Goal: Transaction & Acquisition: Purchase product/service

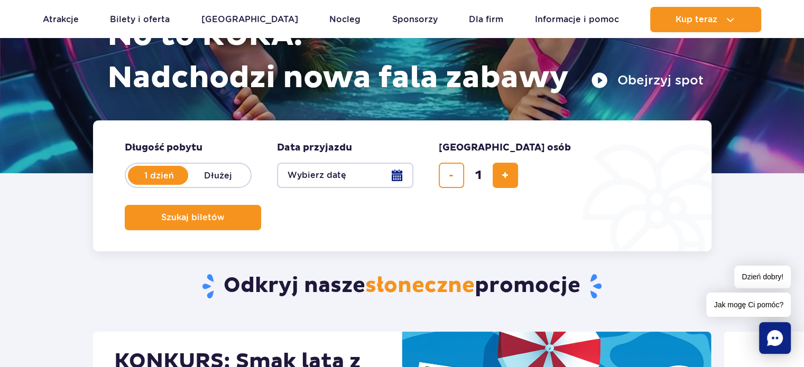
scroll to position [264, 0]
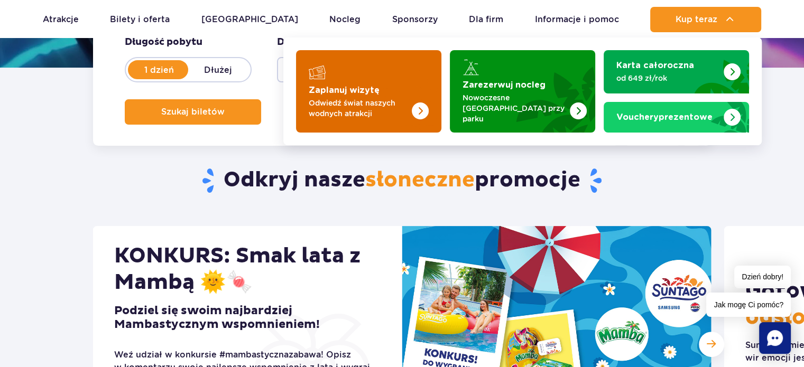
click at [342, 74] on div "Zaplanuj wizytę" at bounding box center [369, 72] width 120 height 17
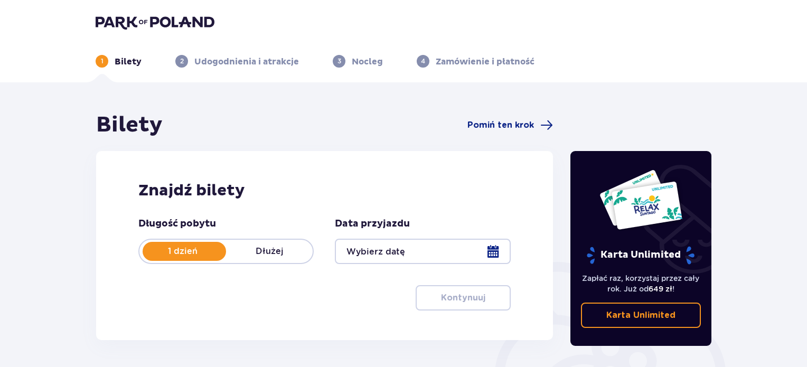
scroll to position [53, 0]
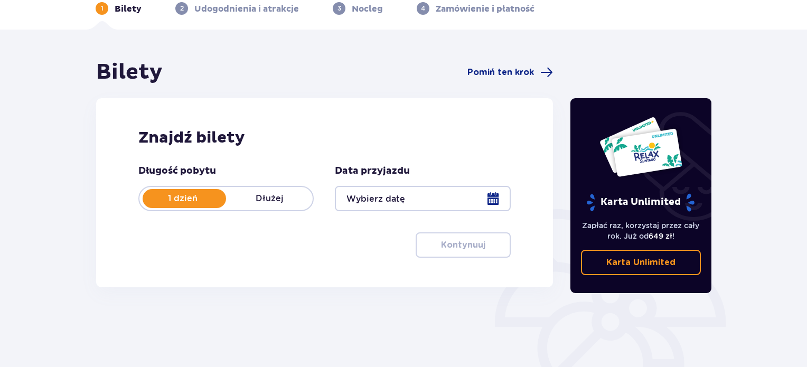
click at [494, 196] on div at bounding box center [422, 198] width 175 height 25
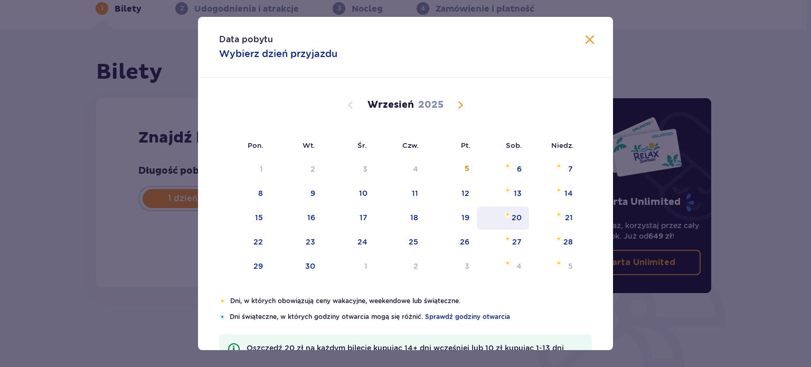
click at [515, 217] on div "20" at bounding box center [517, 217] width 10 height 11
type input "20.09.25"
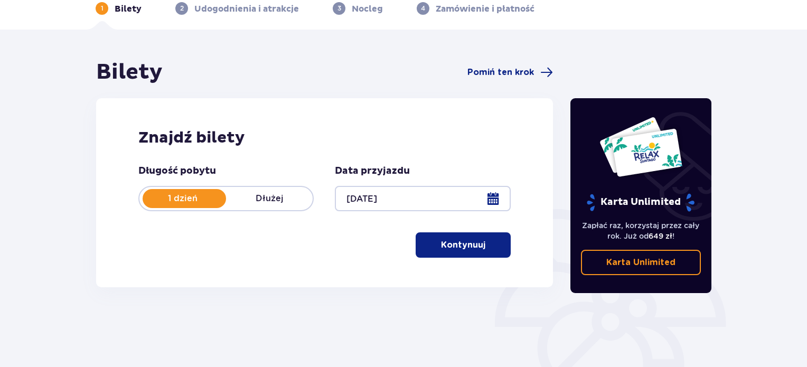
click at [477, 242] on button "Kontynuuj" at bounding box center [463, 244] width 95 height 25
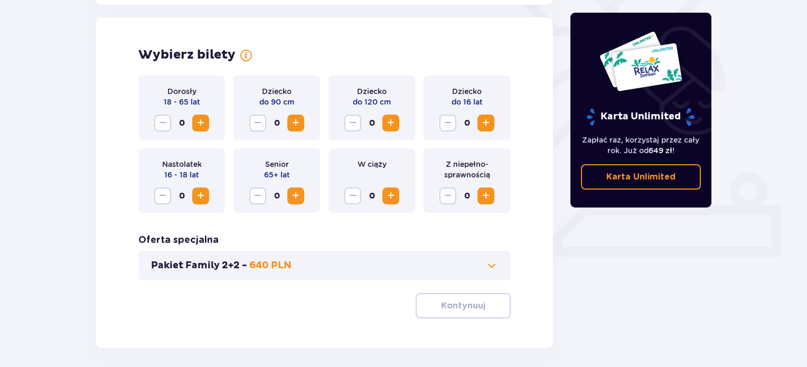
scroll to position [294, 0]
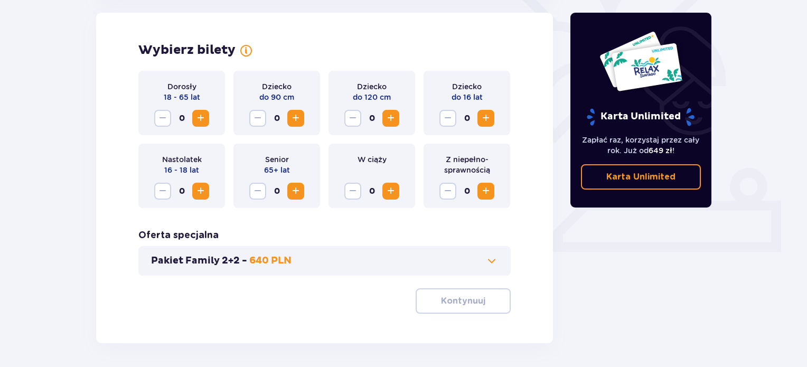
click at [202, 123] on span "Increase" at bounding box center [200, 118] width 13 height 13
click at [293, 120] on span "Increase" at bounding box center [295, 118] width 13 height 13
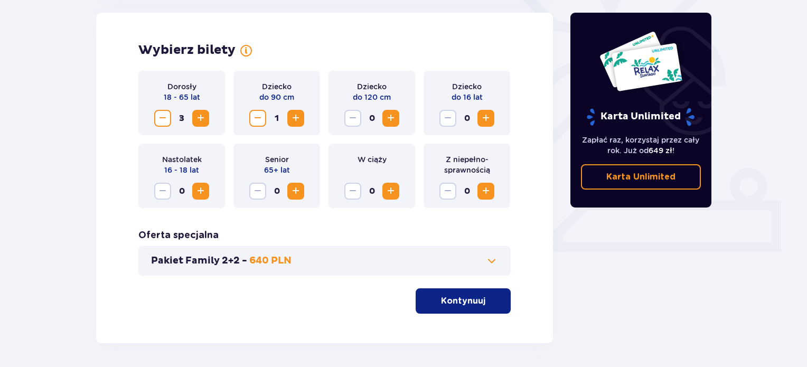
click at [393, 119] on span "Increase" at bounding box center [391, 118] width 13 height 13
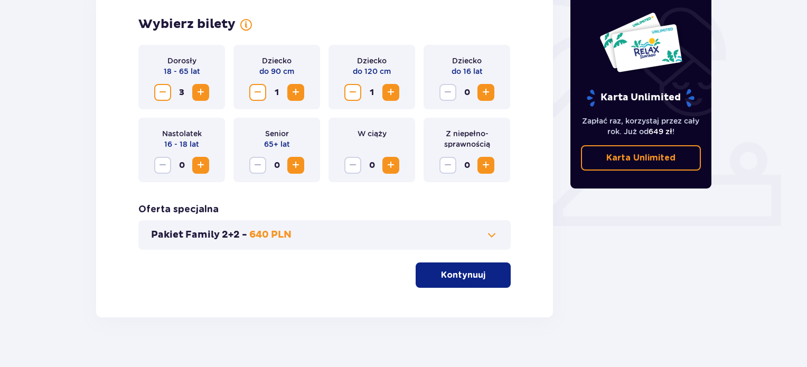
scroll to position [333, 0]
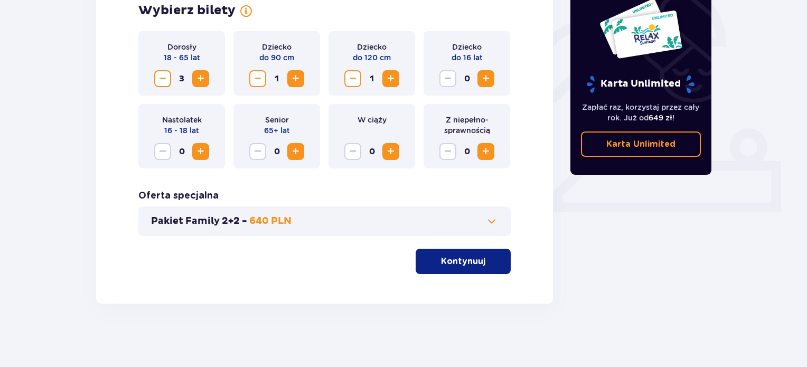
click at [483, 270] on button "Kontynuuj" at bounding box center [463, 261] width 95 height 25
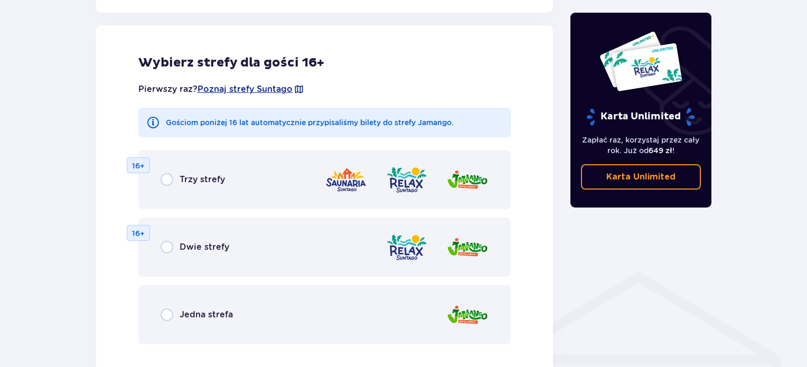
scroll to position [692, 0]
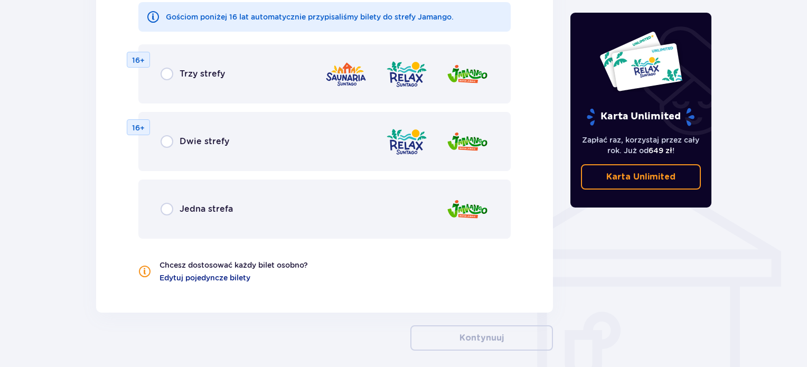
click at [217, 207] on p "Jedna strefa" at bounding box center [206, 209] width 53 height 12
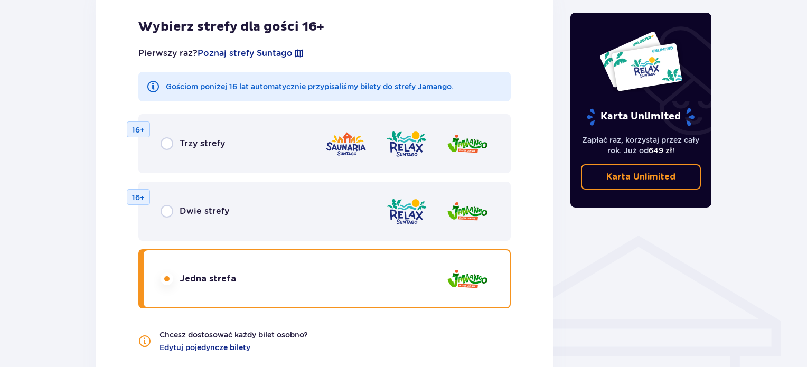
scroll to position [728, 0]
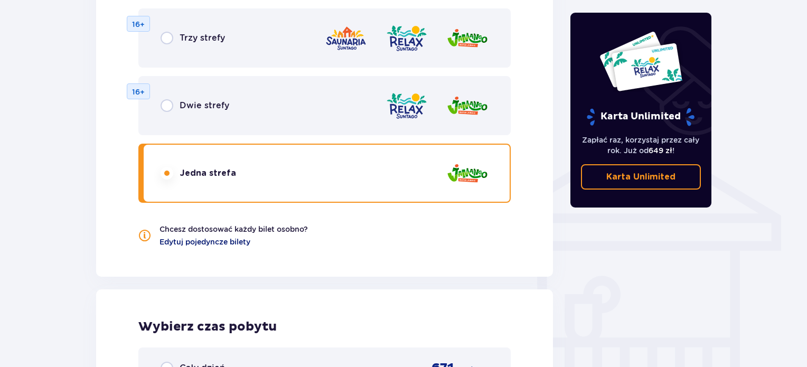
click at [214, 240] on span "Edytuj pojedyncze bilety" at bounding box center [205, 242] width 91 height 11
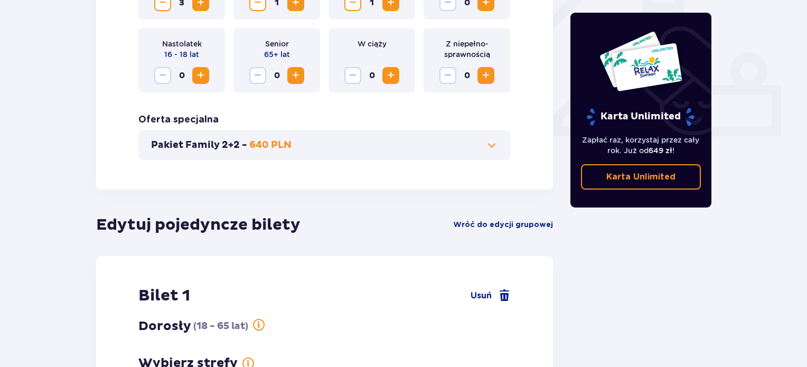
scroll to position [428, 0]
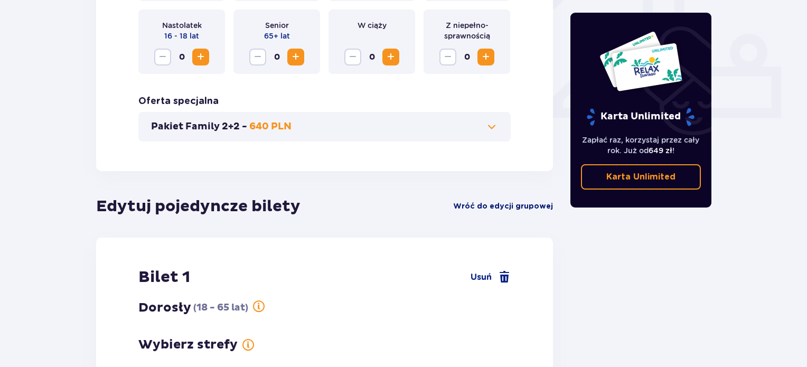
click at [511, 209] on span "Wróć do edycji grupowej" at bounding box center [503, 206] width 100 height 11
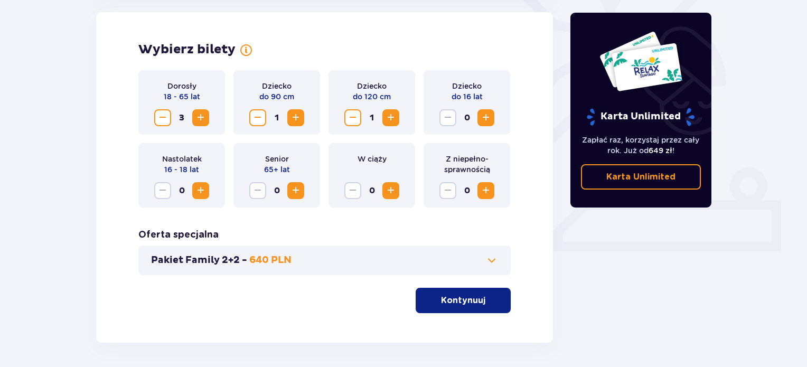
scroll to position [294, 0]
click at [475, 297] on p "Kontynuuj" at bounding box center [463, 301] width 44 height 12
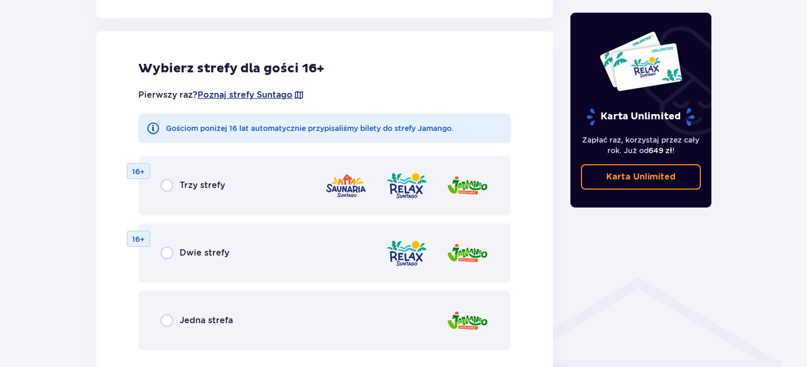
scroll to position [586, 0]
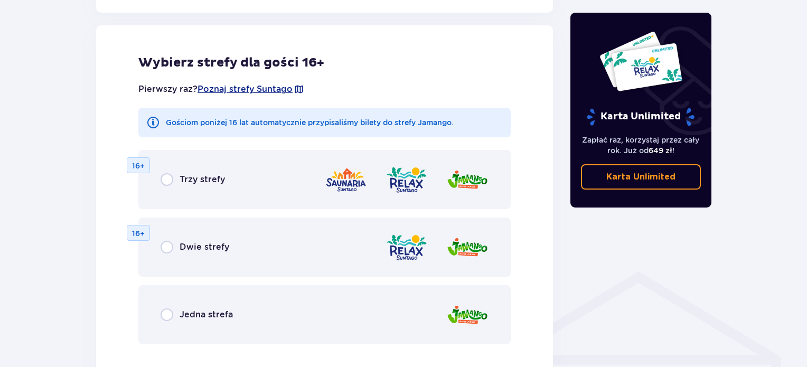
click at [230, 314] on p "Jedna strefa" at bounding box center [206, 315] width 53 height 12
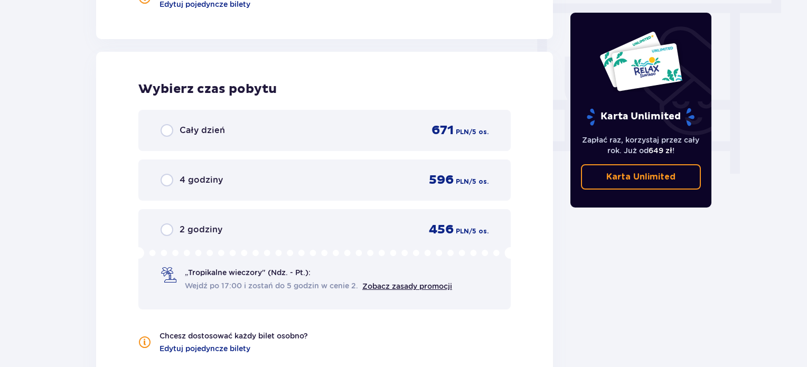
scroll to position [992, 0]
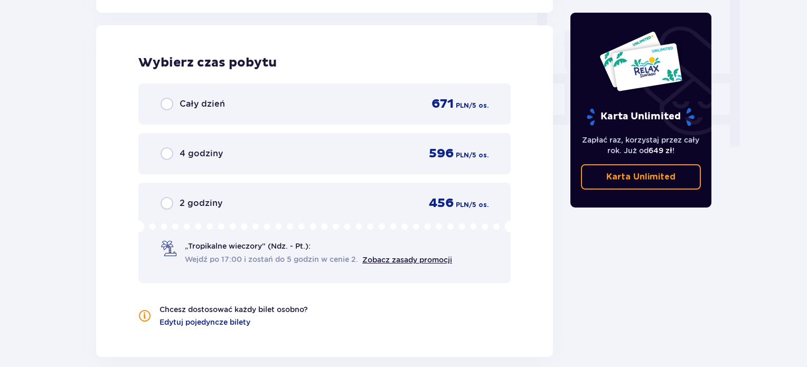
click at [219, 154] on p "4 godziny" at bounding box center [201, 154] width 43 height 12
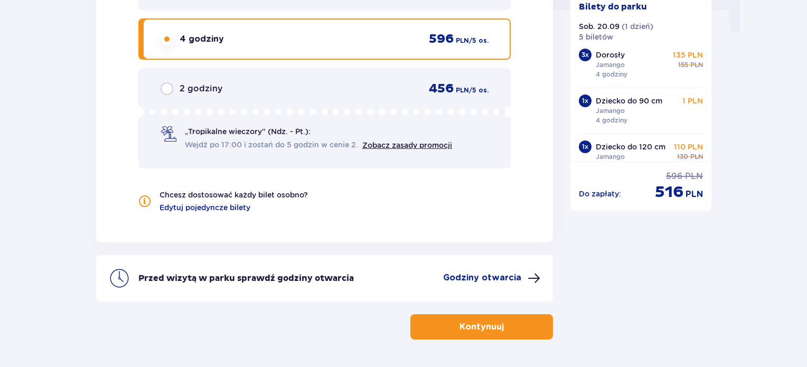
scroll to position [1088, 0]
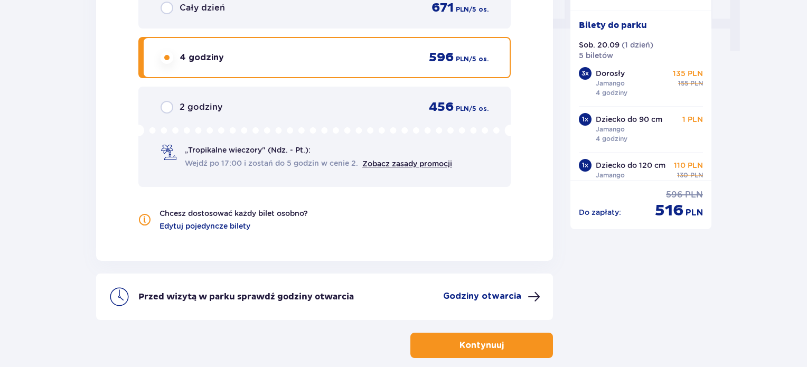
drag, startPoint x: 510, startPoint y: 295, endPoint x: 631, endPoint y: 329, distance: 125.5
click at [492, 340] on p "Kontynuuj" at bounding box center [482, 346] width 44 height 12
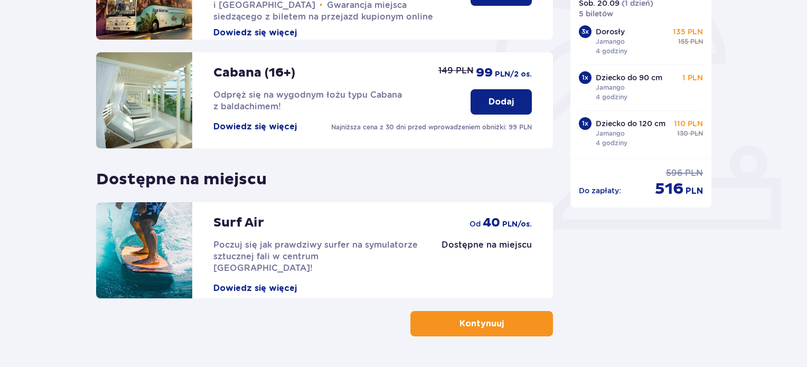
scroll to position [317, 0]
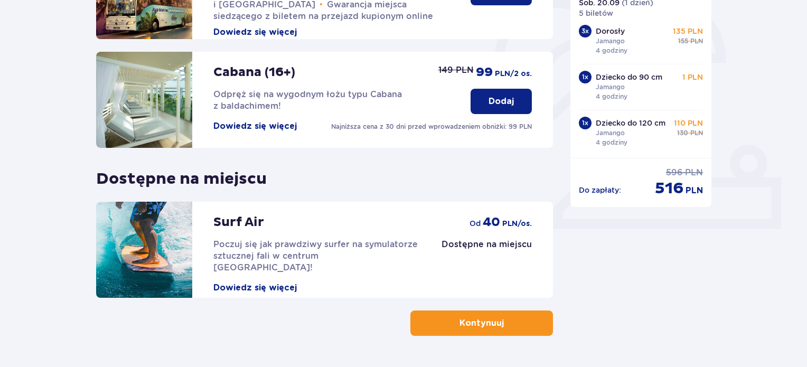
click at [487, 322] on p "Kontynuuj" at bounding box center [482, 323] width 44 height 12
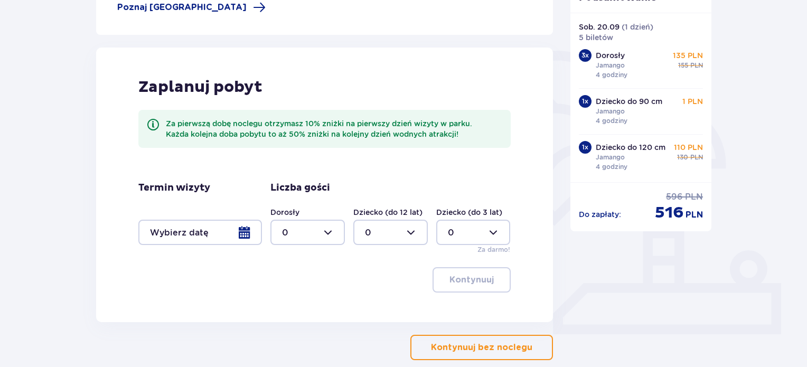
scroll to position [264, 0]
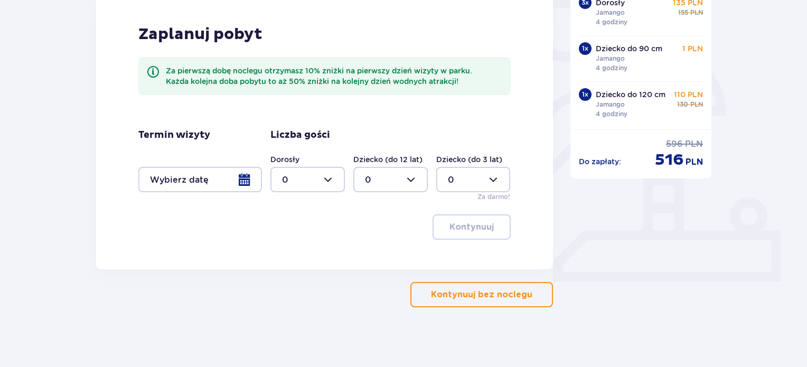
click at [450, 296] on p "Kontynuuj bez noclegu" at bounding box center [481, 295] width 101 height 12
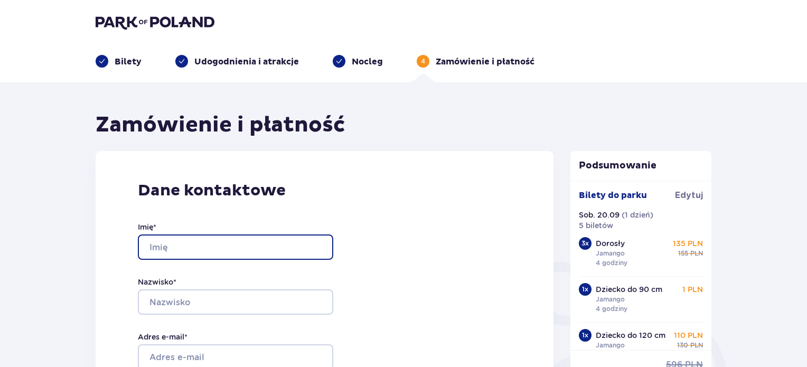
click at [199, 242] on input "Imię *" at bounding box center [235, 247] width 195 height 25
type input "Karolina"
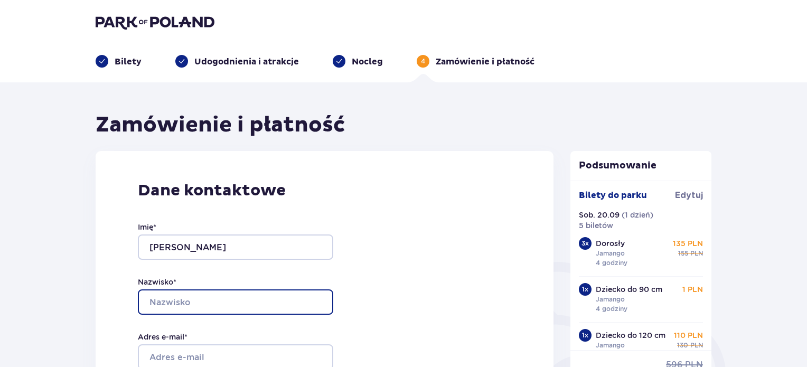
click at [233, 306] on input "Nazwisko *" at bounding box center [235, 301] width 195 height 25
type input "Czerkawska"
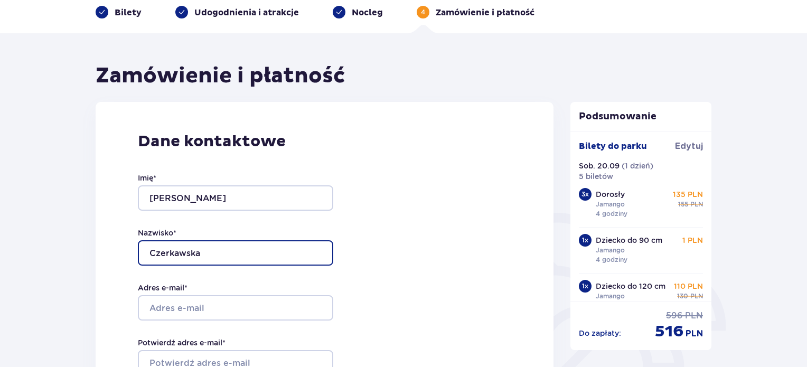
scroll to position [106, 0]
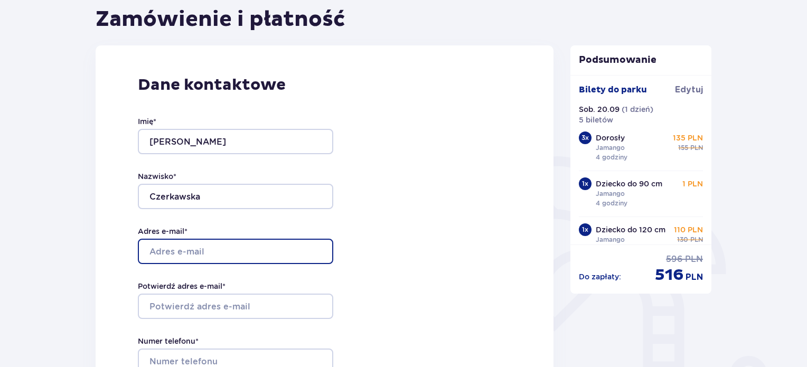
click at [250, 253] on input "Adres e-mail *" at bounding box center [235, 251] width 195 height 25
type input "karola.czerkawska@gmail.com"
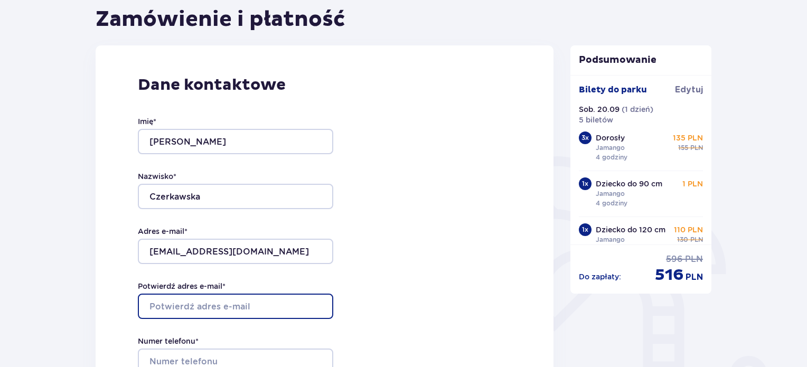
click at [269, 302] on input "Potwierdź adres e-mail *" at bounding box center [235, 306] width 195 height 25
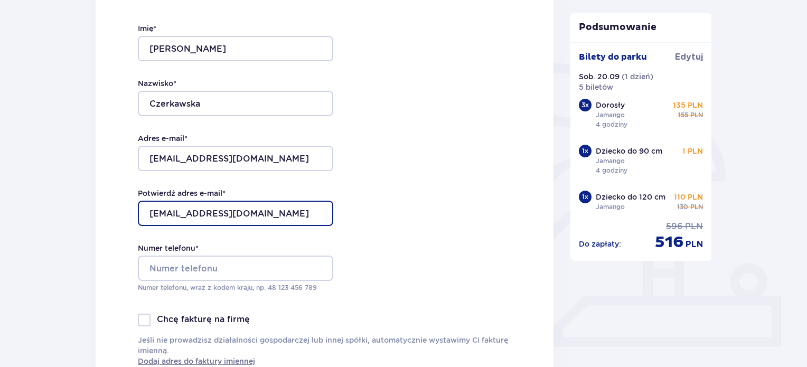
scroll to position [211, 0]
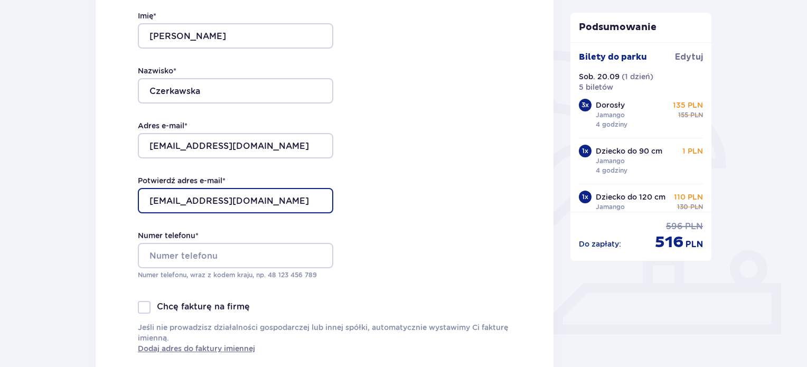
type input "karola.czerkawska@gmail.com"
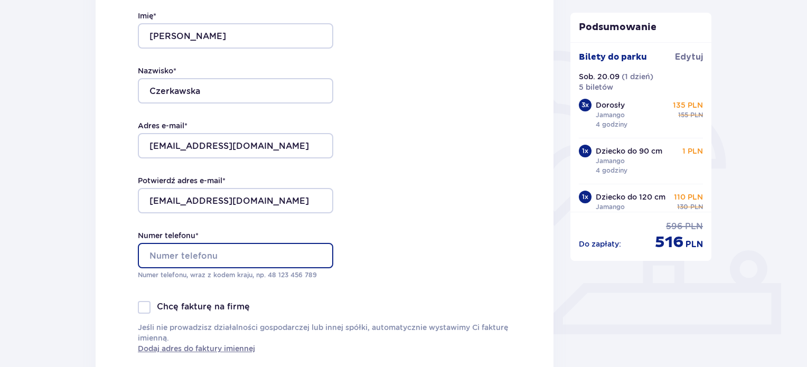
click at [267, 256] on input "Numer telefonu *" at bounding box center [235, 255] width 195 height 25
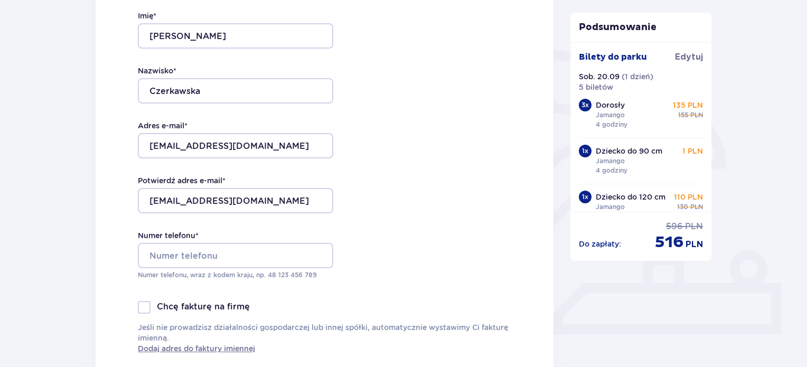
click at [361, 230] on div "Dane kontaktowe Imię * Karolina Nazwisko * Czerkawska Adres e-mail * karola.cze…" at bounding box center [325, 162] width 458 height 444
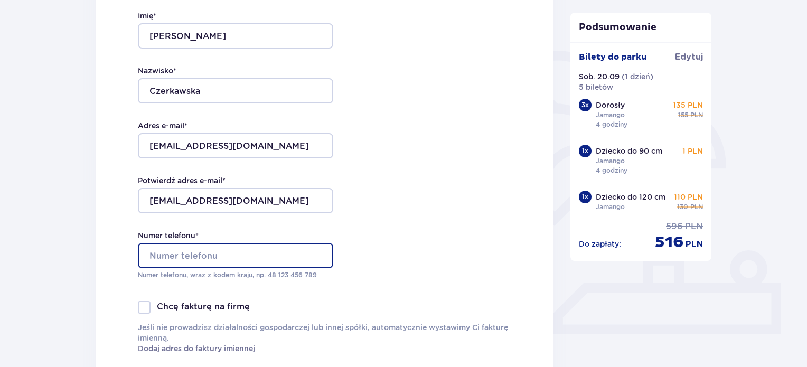
click at [321, 245] on input "Numer telefonu *" at bounding box center [235, 255] width 195 height 25
type input "48517207997"
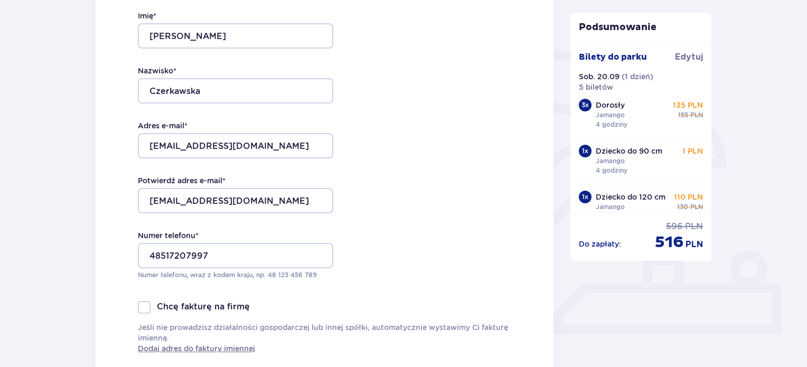
click at [367, 211] on div "Dane kontaktowe Imię * Karolina Nazwisko * Czerkawska Adres e-mail * karola.cze…" at bounding box center [325, 162] width 458 height 444
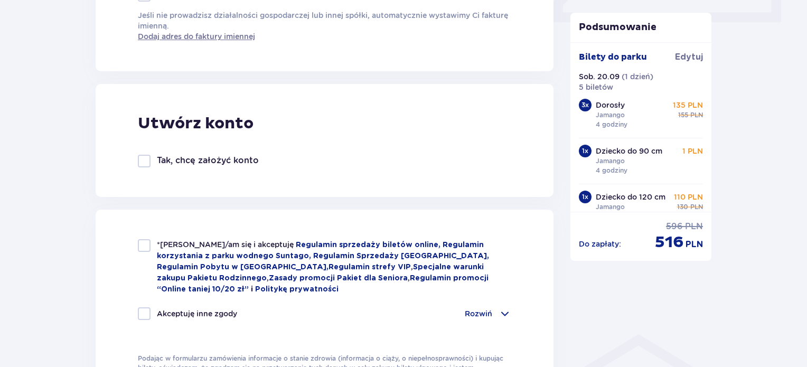
scroll to position [528, 0]
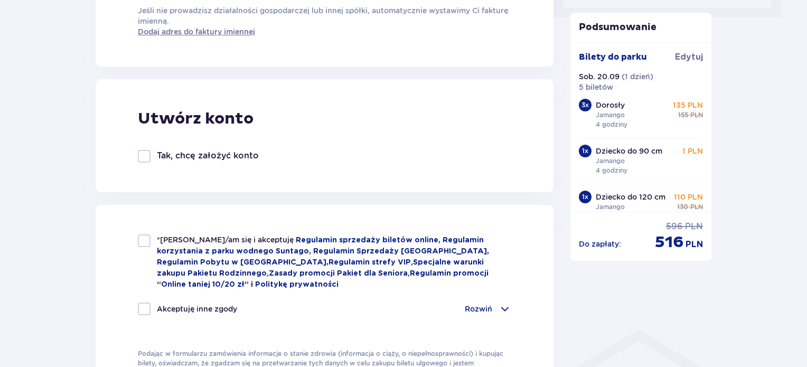
click at [144, 239] on div at bounding box center [144, 241] width 13 height 13
checkbox input "true"
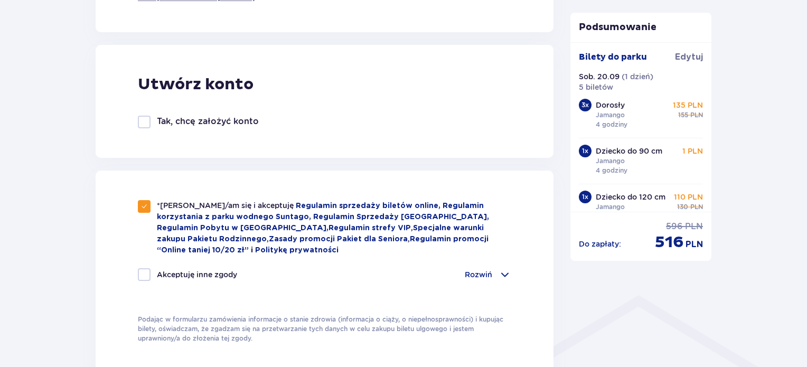
scroll to position [581, 0]
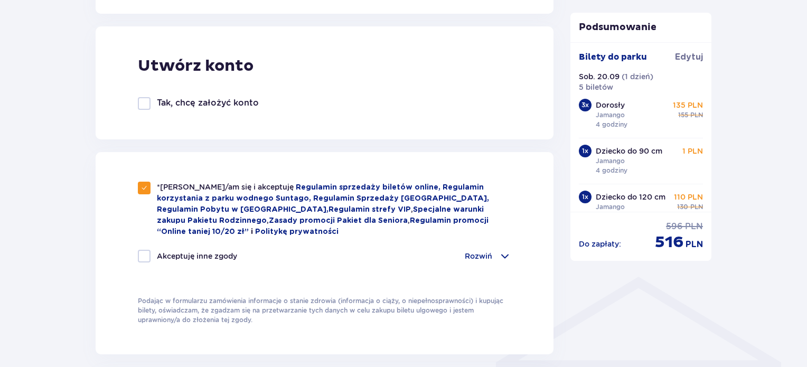
click at [490, 254] on p "Rozwiń" at bounding box center [478, 256] width 27 height 11
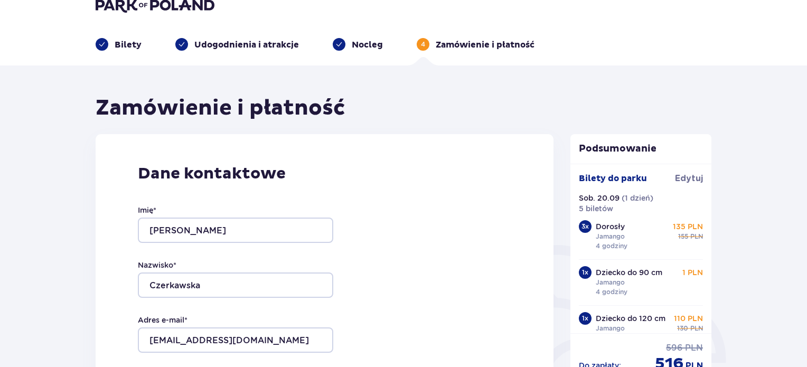
scroll to position [0, 0]
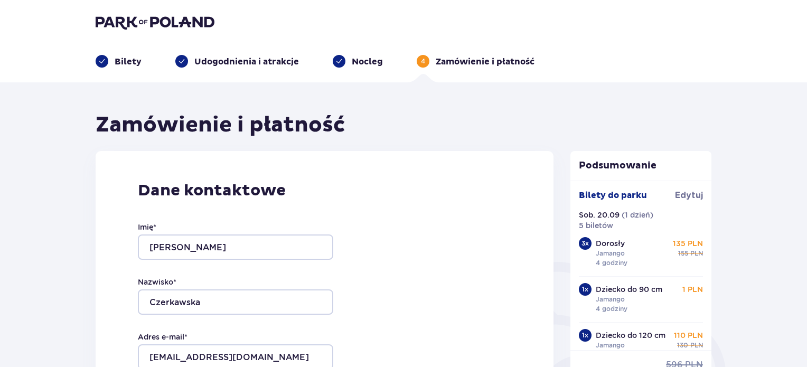
click at [132, 62] on p "Bilety" at bounding box center [128, 62] width 27 height 12
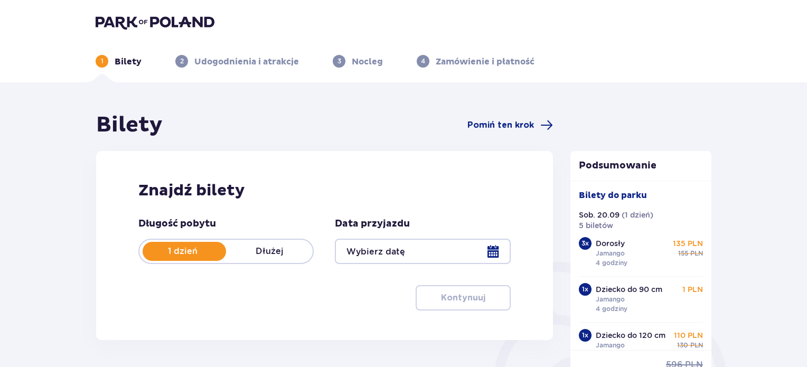
type input "20.09.25"
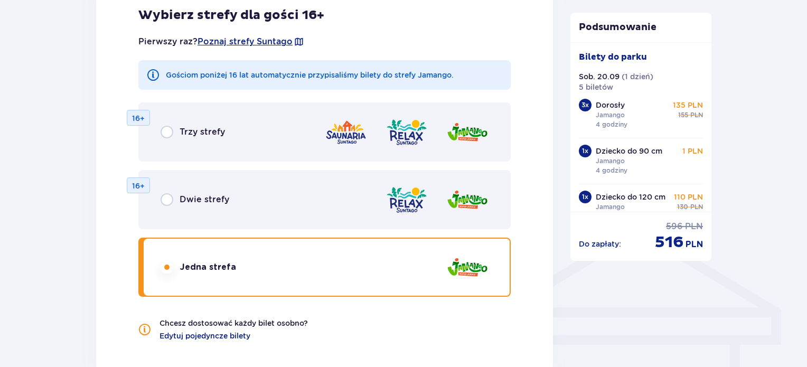
scroll to position [740, 0]
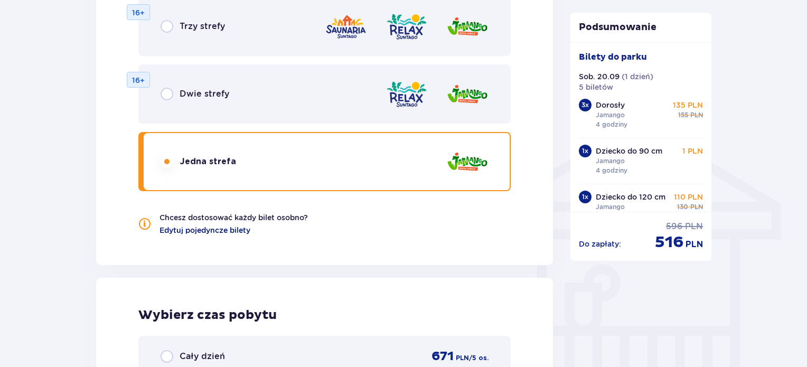
click at [237, 231] on span "Edytuj pojedyncze bilety" at bounding box center [205, 230] width 91 height 11
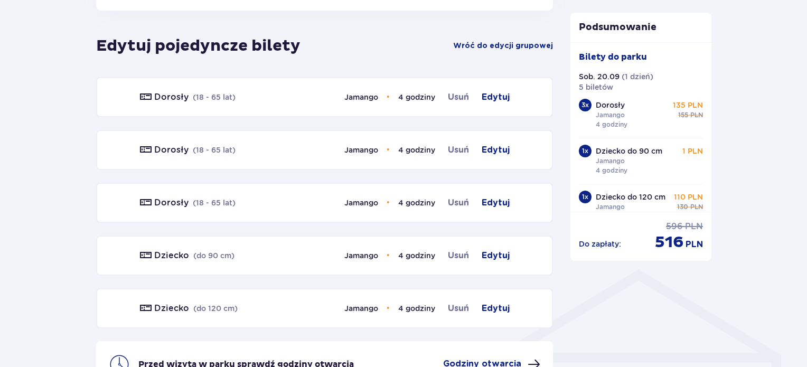
scroll to position [586, 0]
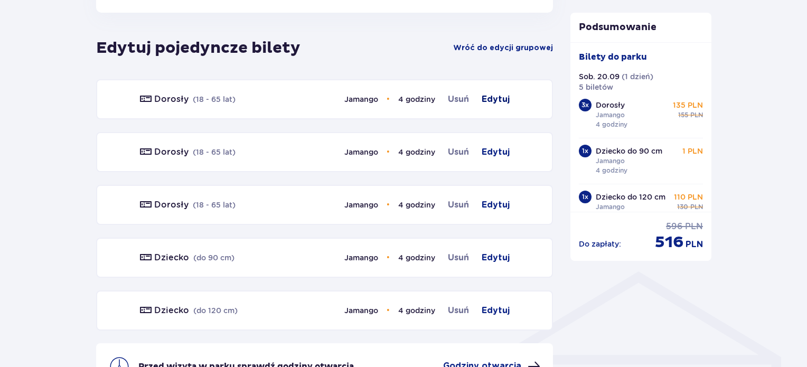
click at [498, 98] on span "Edytuj" at bounding box center [496, 99] width 28 height 13
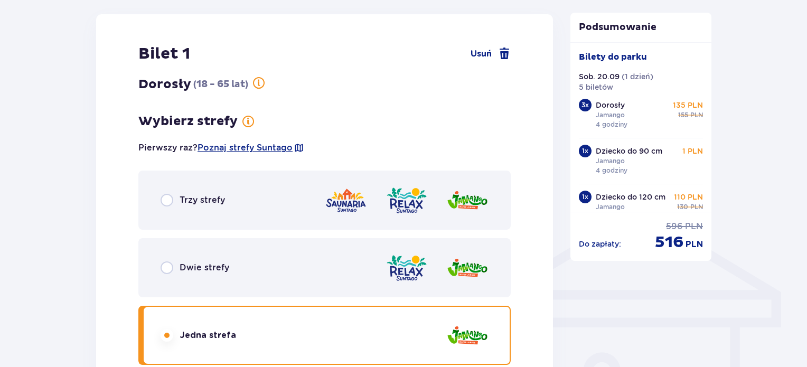
scroll to position [653, 0]
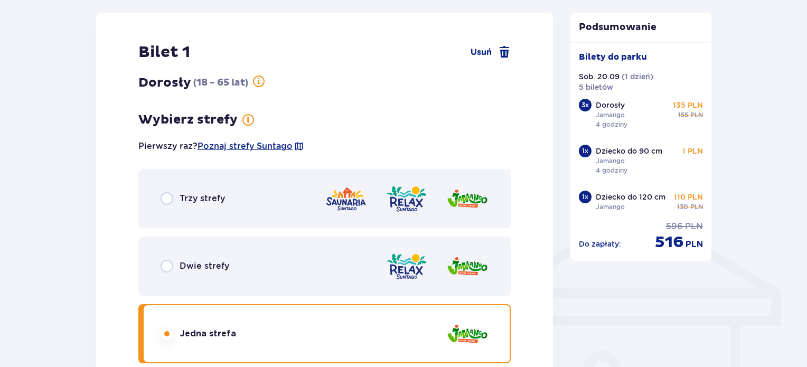
click at [205, 200] on p "Trzy strefy" at bounding box center [202, 199] width 45 height 12
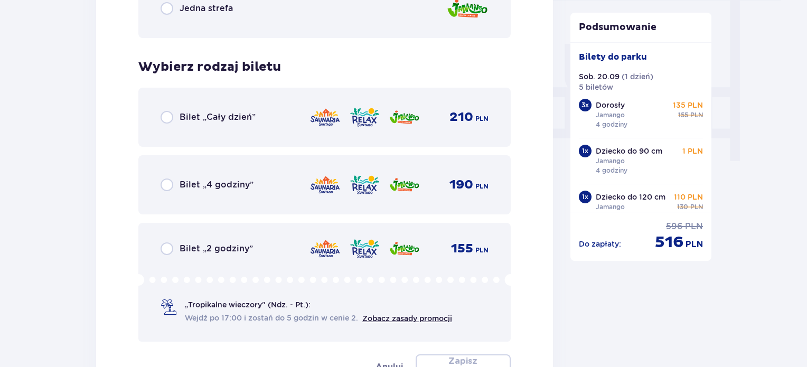
scroll to position [1025, 0]
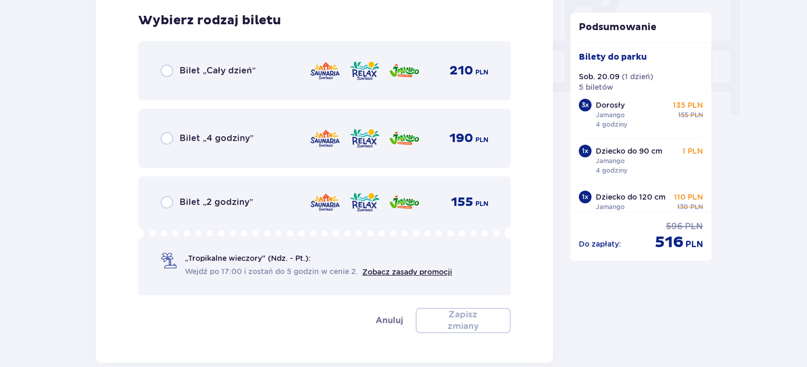
click at [190, 134] on p "Bilet „4 godziny”" at bounding box center [217, 139] width 74 height 12
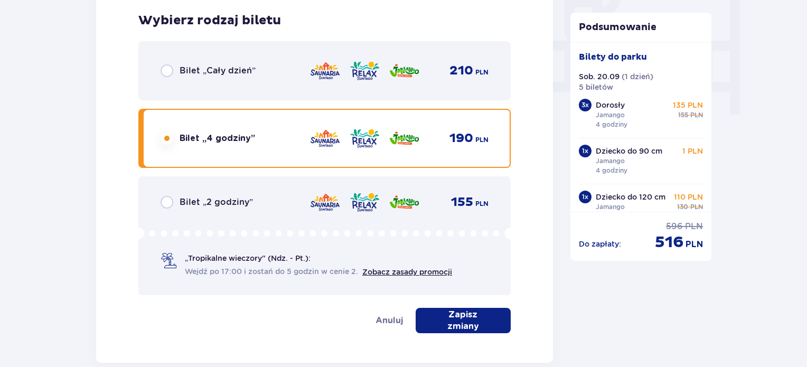
click at [465, 325] on p "Zapisz zmiany" at bounding box center [463, 320] width 61 height 23
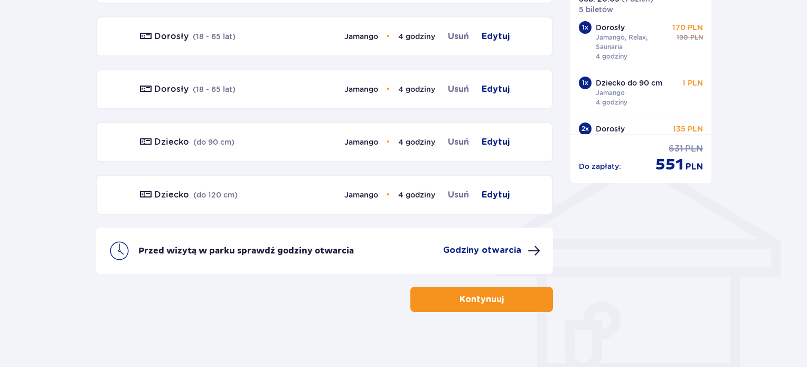
scroll to position [708, 0]
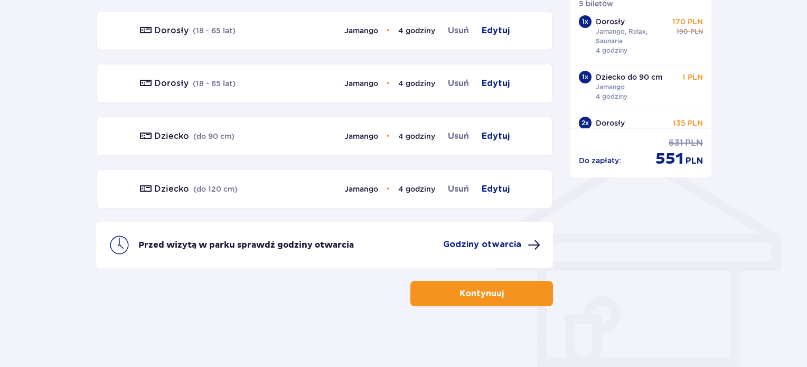
click at [460, 288] on p "Kontynuuj" at bounding box center [482, 294] width 44 height 12
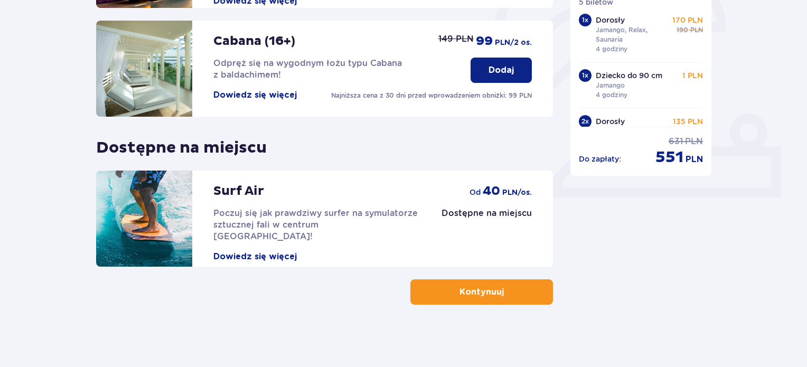
scroll to position [349, 0]
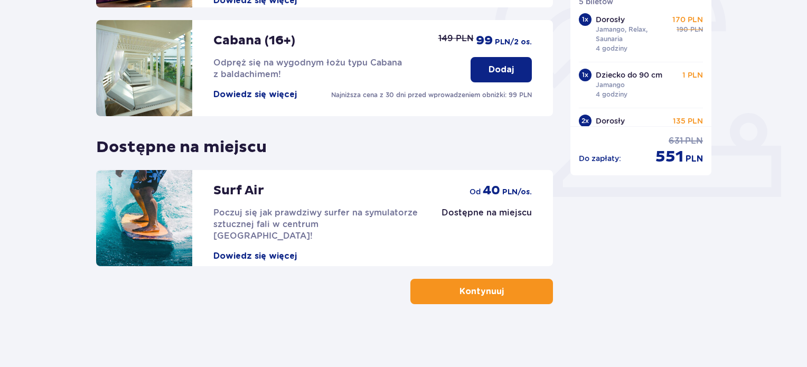
click at [477, 307] on div "Udogodnienia i atrakcje Pomiń ten krok Promocja online Wellness & SPA (16+) Zre…" at bounding box center [403, 51] width 807 height 634
click at [471, 293] on p "Kontynuuj" at bounding box center [482, 292] width 44 height 12
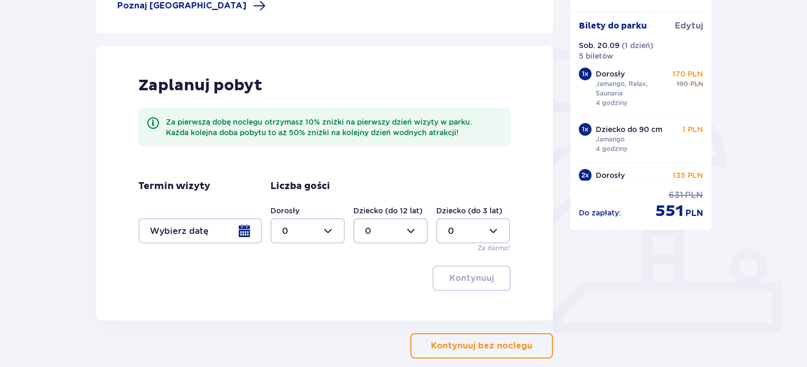
scroll to position [264, 0]
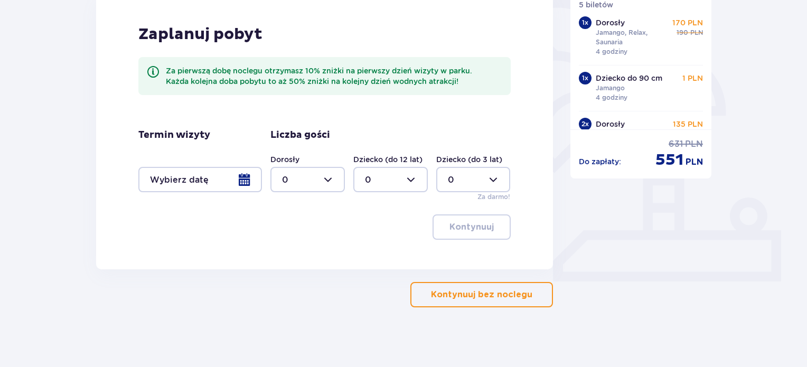
click at [492, 302] on button "Kontynuuj bez noclegu" at bounding box center [481, 294] width 143 height 25
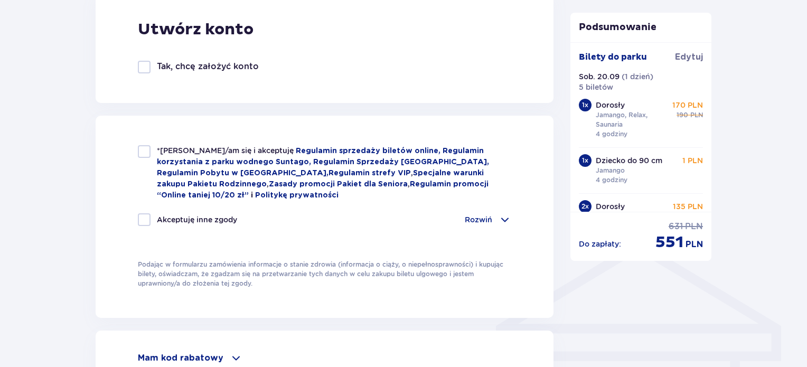
scroll to position [634, 0]
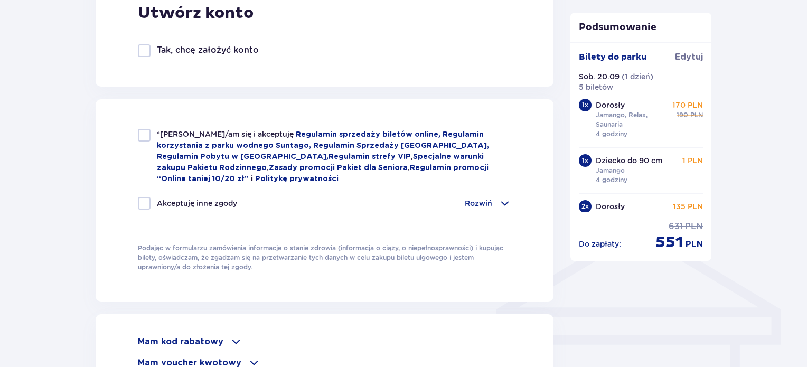
click at [145, 141] on div at bounding box center [144, 135] width 13 height 13
checkbox input "true"
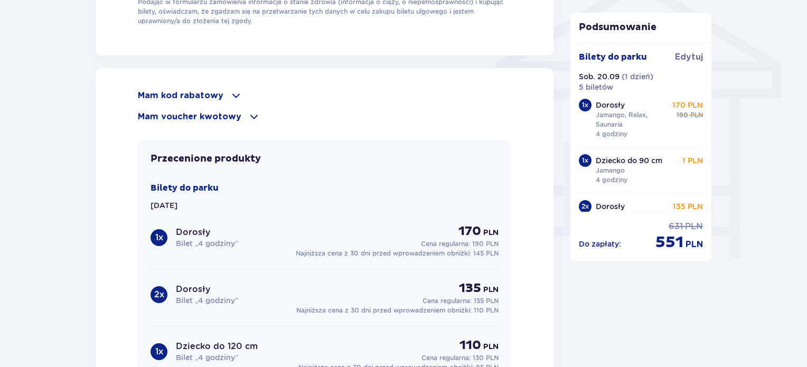
scroll to position [898, 0]
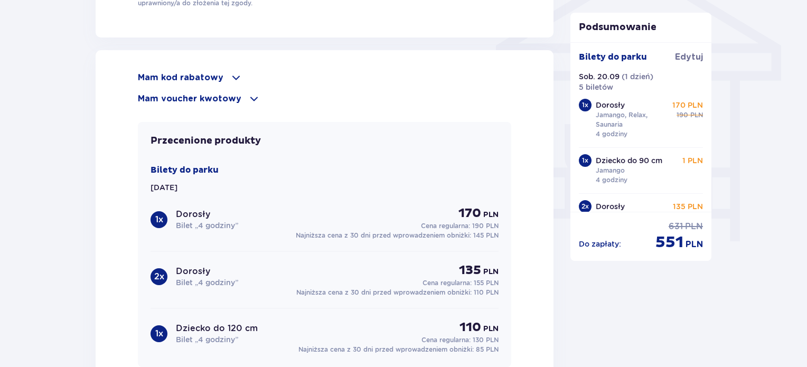
click at [219, 72] on p "Mam kod rabatowy" at bounding box center [181, 78] width 86 height 12
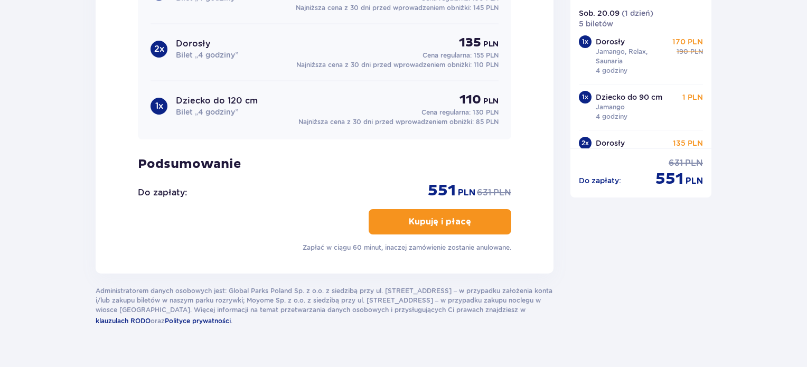
scroll to position [1162, 0]
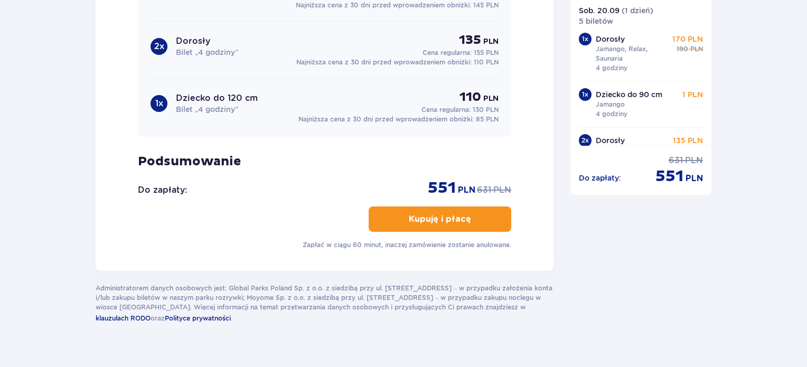
click at [455, 219] on p "Kupuję i płacę" at bounding box center [440, 219] width 62 height 12
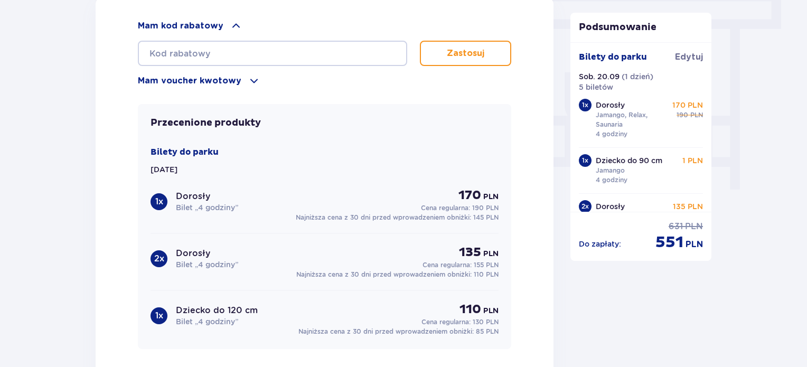
scroll to position [898, 0]
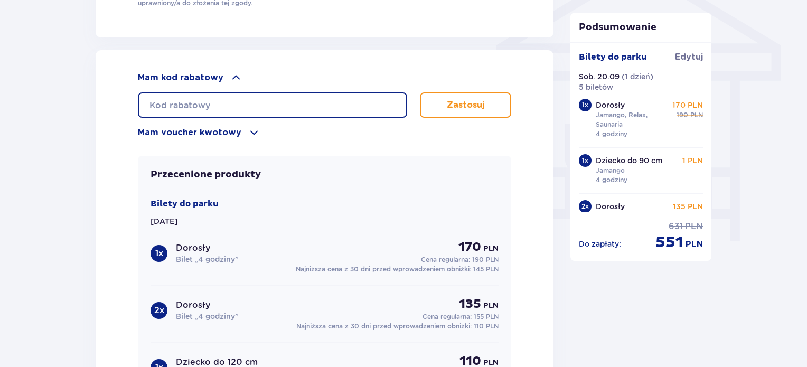
click at [203, 99] on input "text" at bounding box center [272, 104] width 269 height 25
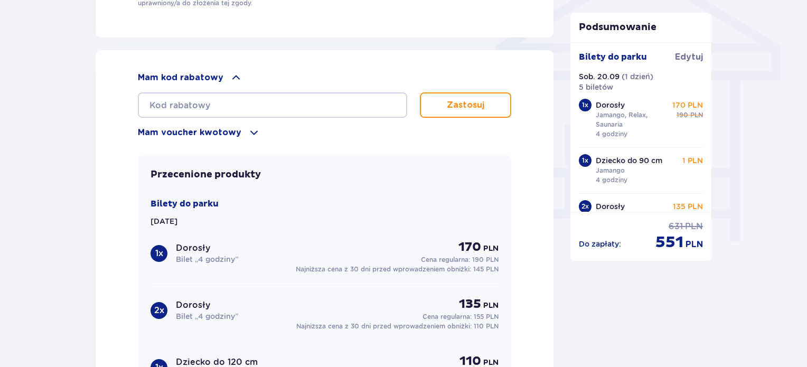
click at [215, 127] on p "Mam voucher kwotowy" at bounding box center [190, 133] width 104 height 12
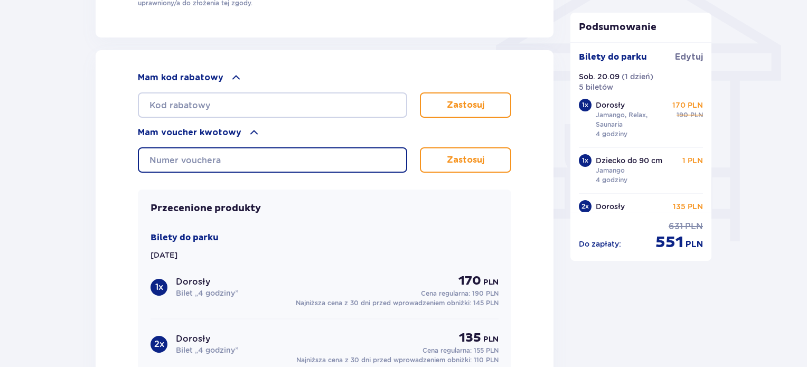
click at [220, 154] on input "text" at bounding box center [272, 159] width 269 height 25
type input "0690004064215579"
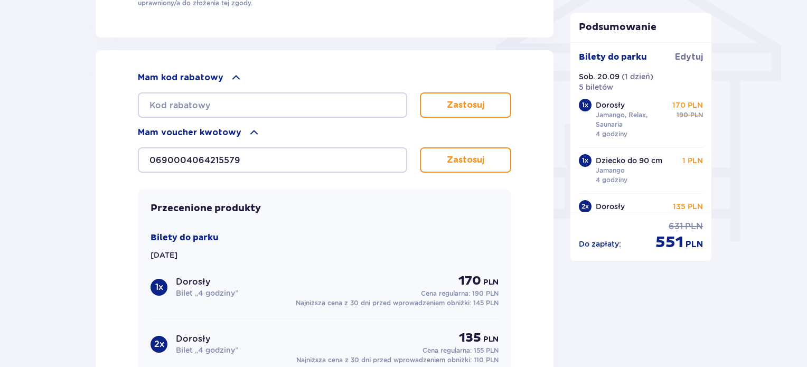
click at [465, 164] on button "Zastosuj" at bounding box center [465, 159] width 91 height 25
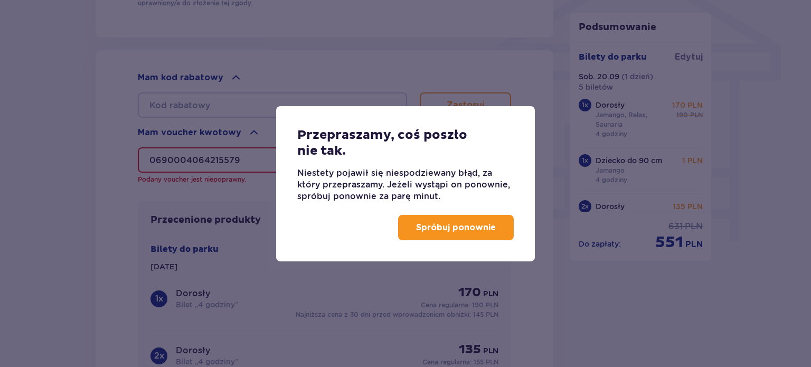
click at [463, 236] on button "Spróbuj ponownie" at bounding box center [456, 227] width 116 height 25
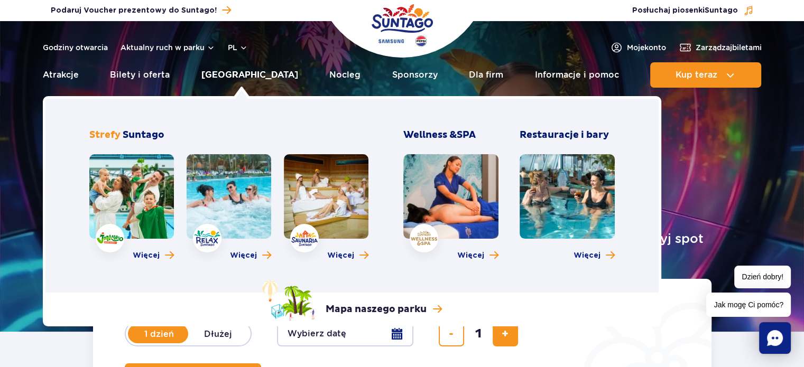
click at [239, 73] on link "[GEOGRAPHIC_DATA]" at bounding box center [249, 74] width 97 height 25
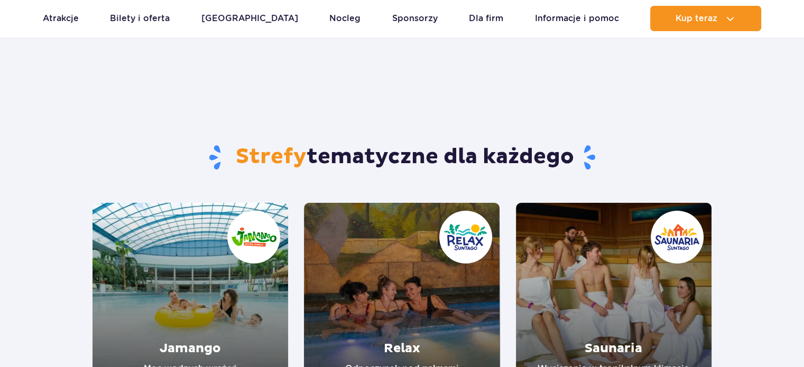
scroll to position [106, 0]
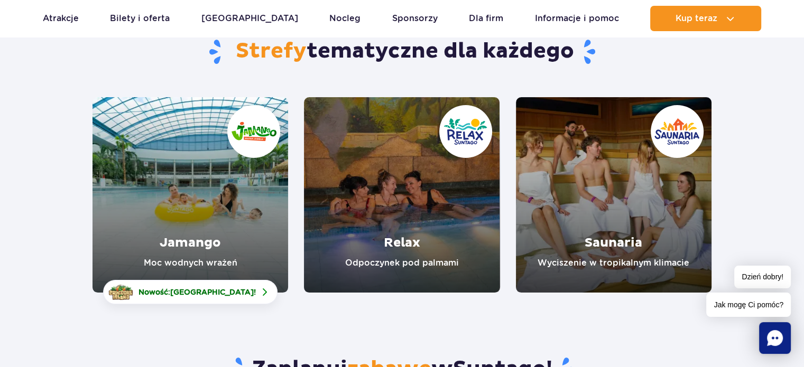
click at [454, 181] on link "Relax" at bounding box center [401, 194] width 195 height 195
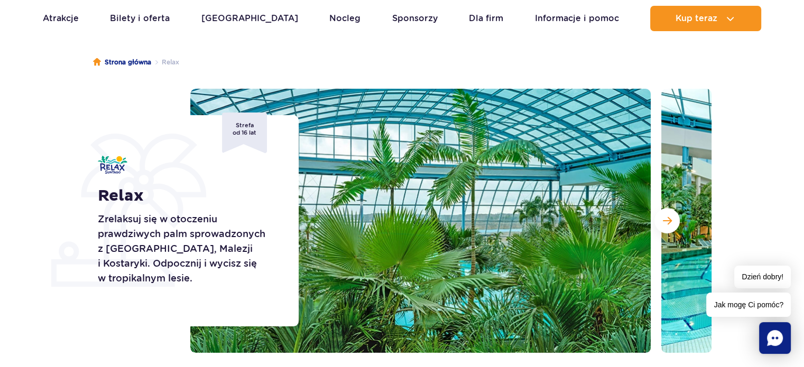
scroll to position [106, 0]
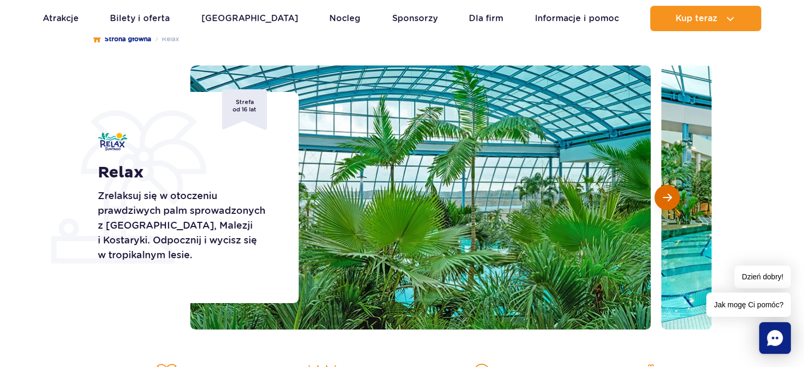
click at [660, 197] on button "Następny slajd" at bounding box center [666, 197] width 25 height 25
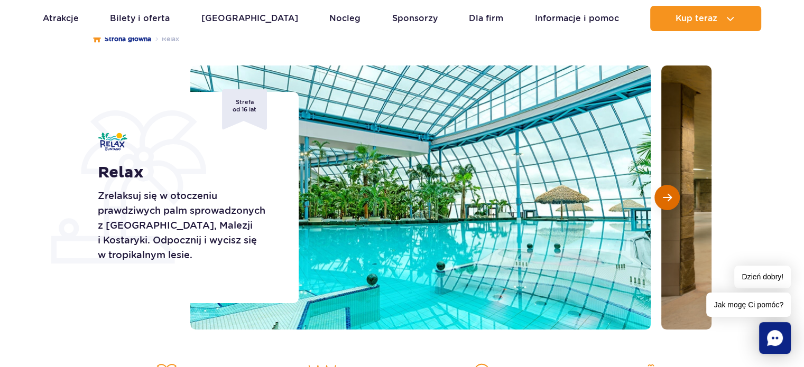
click at [660, 197] on button "Następny slajd" at bounding box center [666, 197] width 25 height 25
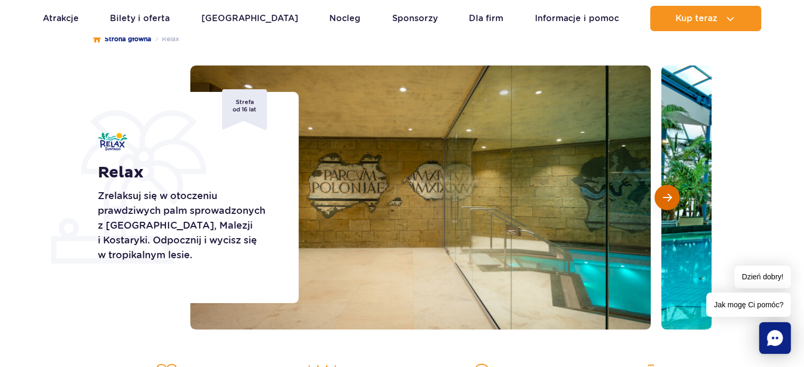
click at [660, 197] on button "Następny slajd" at bounding box center [666, 197] width 25 height 25
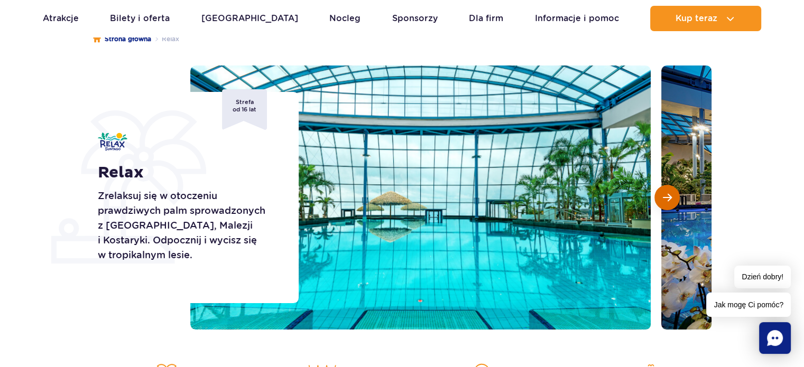
click at [660, 197] on button "Następny slajd" at bounding box center [666, 197] width 25 height 25
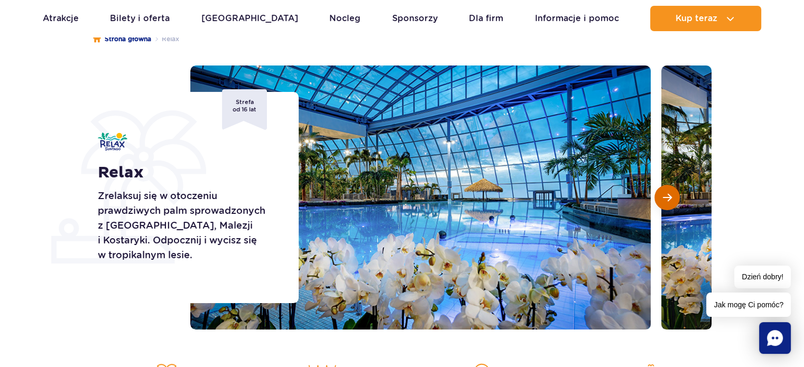
click at [660, 197] on button "Następny slajd" at bounding box center [666, 197] width 25 height 25
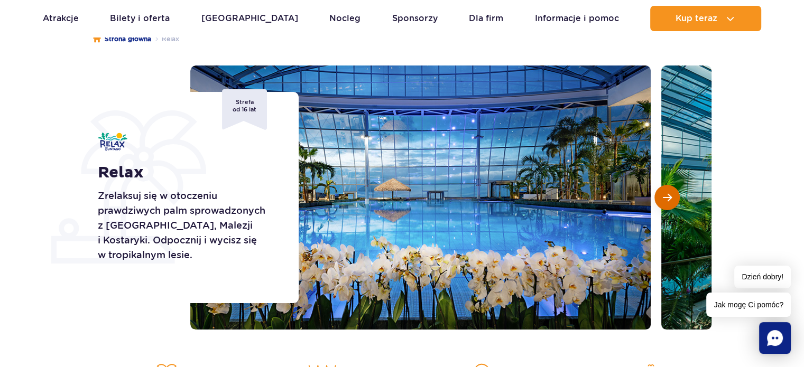
click at [660, 197] on button "Następny slajd" at bounding box center [666, 197] width 25 height 25
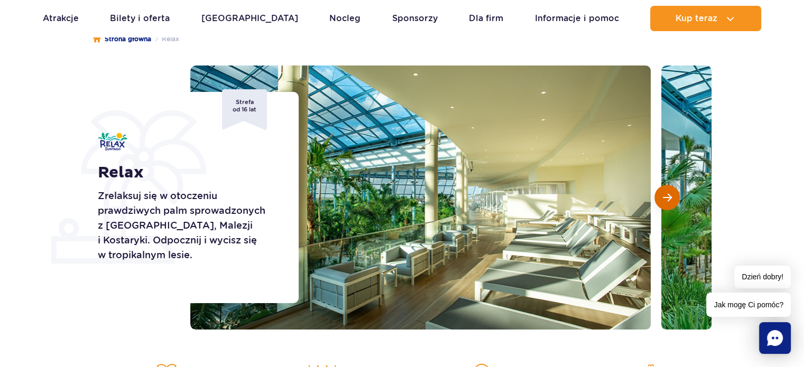
click at [660, 197] on button "Następny slajd" at bounding box center [666, 197] width 25 height 25
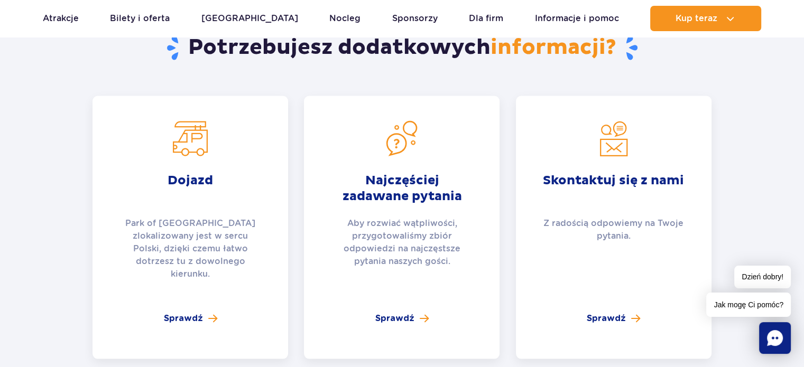
scroll to position [2113, 0]
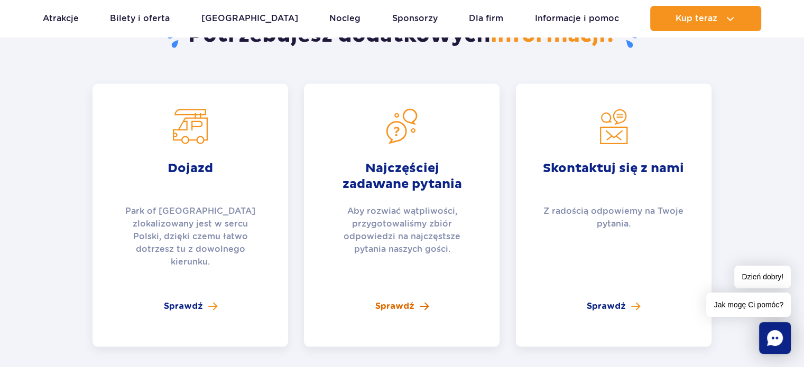
click at [401, 300] on span "Sprawdź" at bounding box center [394, 306] width 39 height 13
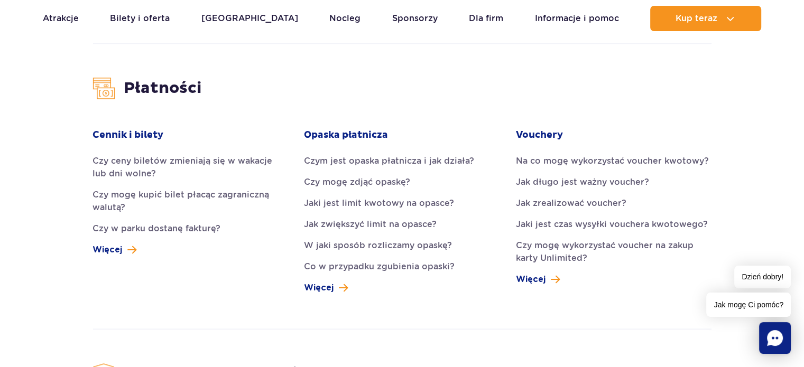
scroll to position [1057, 0]
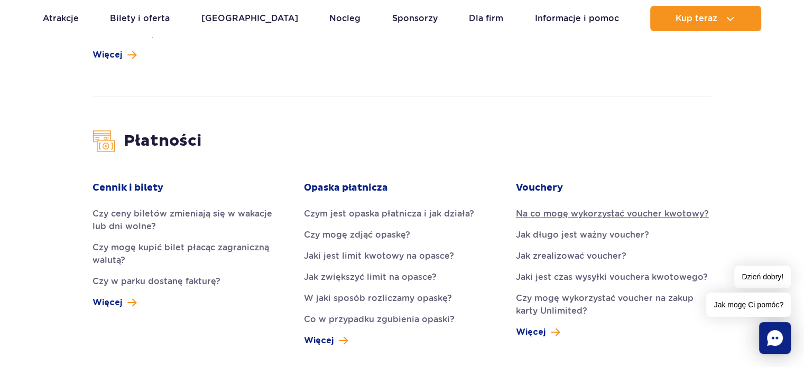
drag, startPoint x: 559, startPoint y: 164, endPoint x: 547, endPoint y: 157, distance: 14.0
click at [547, 208] on link "Na co mogę wykorzystać voucher kwotowy?" at bounding box center [613, 214] width 195 height 13
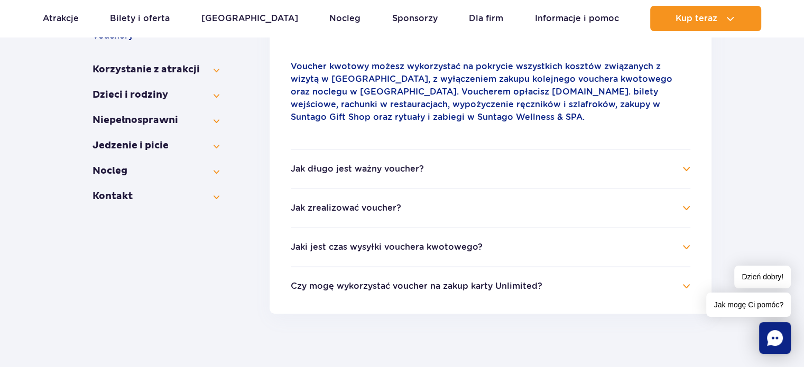
scroll to position [303, 0]
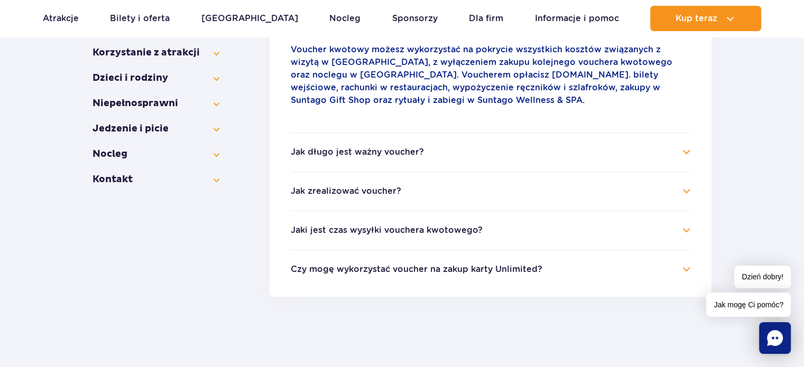
click at [471, 269] on button "Czy mogę wykorzystać voucher na zakup karty Unlimited?" at bounding box center [416, 270] width 251 height 10
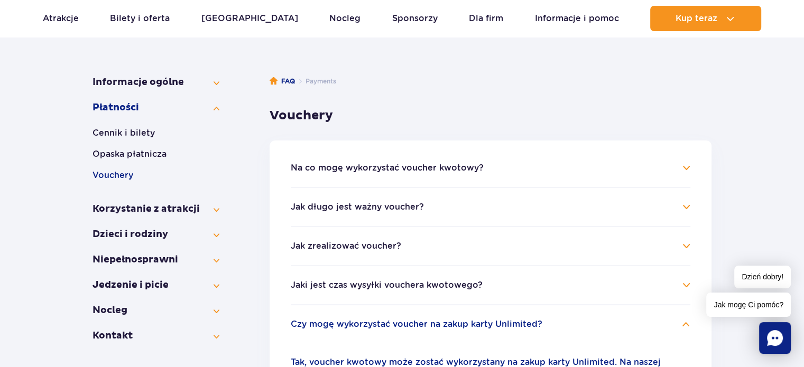
scroll to position [158, 0]
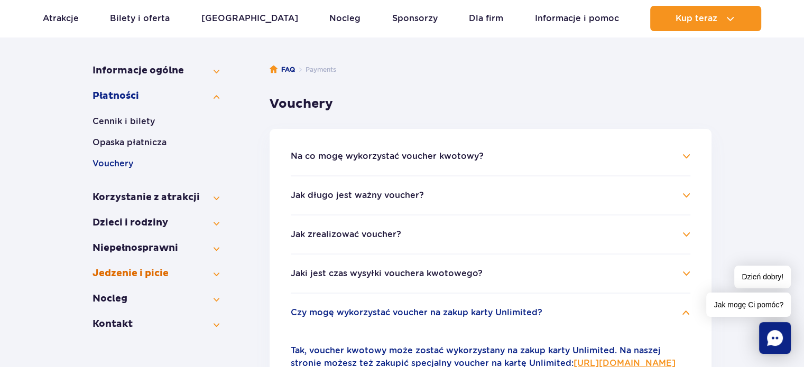
click at [210, 274] on button "Jedzenie i picie" at bounding box center [155, 273] width 127 height 13
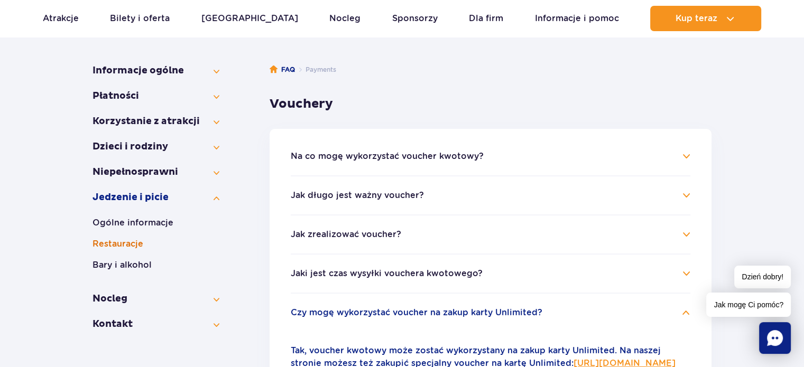
click at [131, 244] on button "Restauracje" at bounding box center [155, 244] width 127 height 13
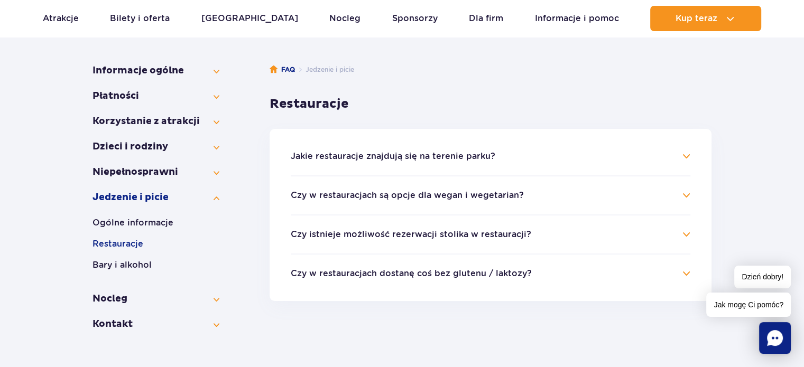
click at [384, 155] on button "Jakie restauracje znajdują się na terenie parku?" at bounding box center [393, 157] width 204 height 10
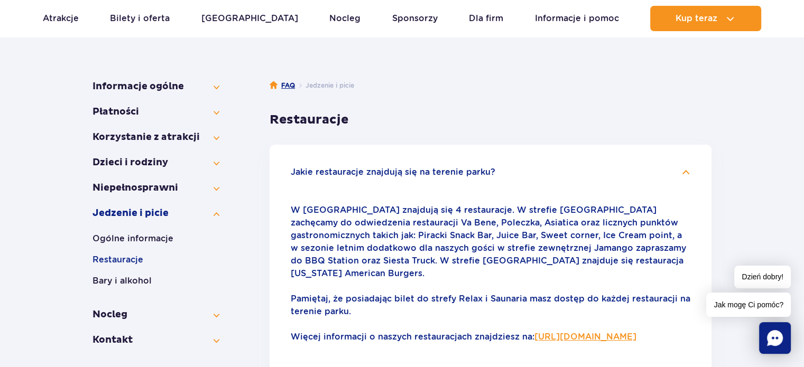
scroll to position [158, 0]
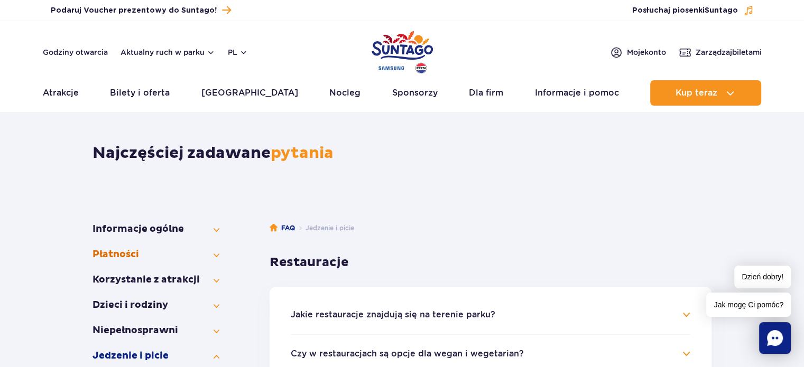
click at [216, 259] on button "Płatności" at bounding box center [155, 254] width 127 height 13
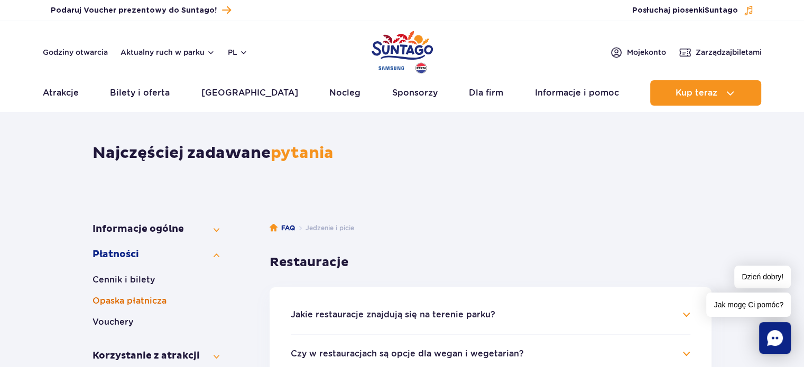
click at [156, 304] on button "Opaska płatnicza" at bounding box center [155, 301] width 127 height 13
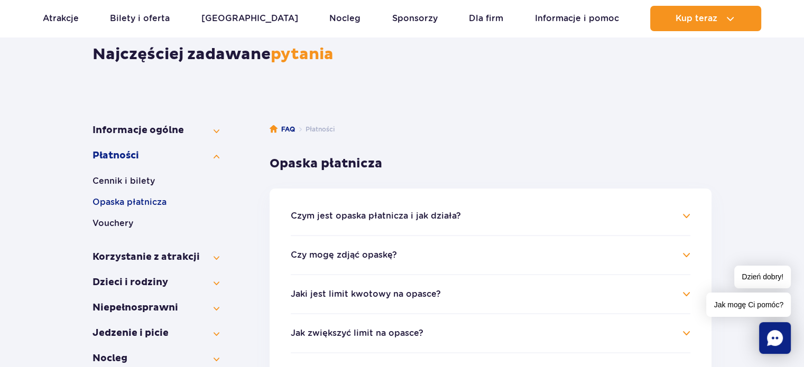
scroll to position [158, 0]
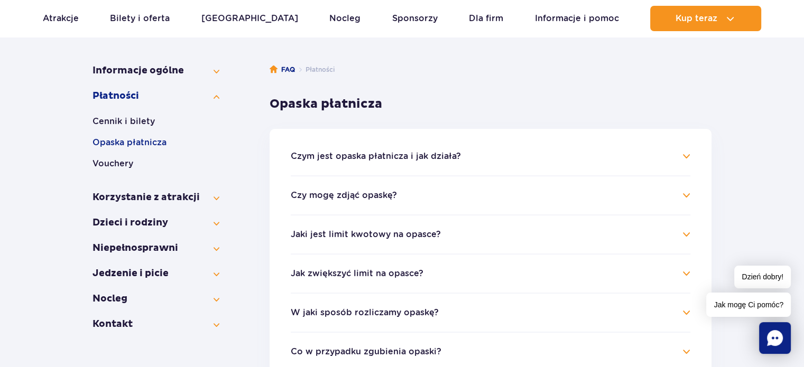
click at [380, 157] on button "Czym jest opaska płatnicza i jak działa?" at bounding box center [376, 157] width 170 height 10
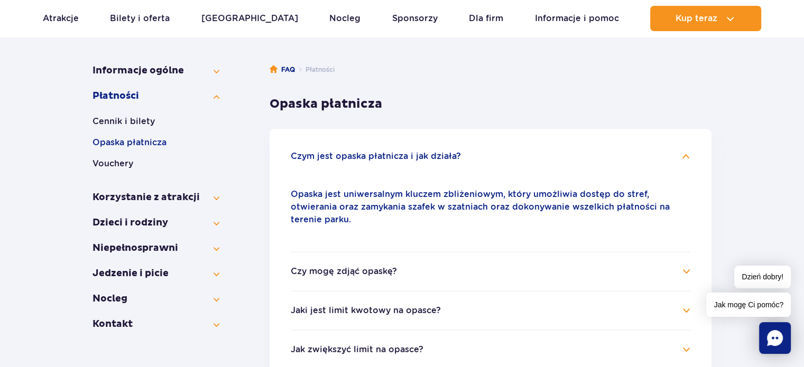
click at [370, 267] on button "Czy mogę zdjąć opaskę?" at bounding box center [344, 272] width 106 height 10
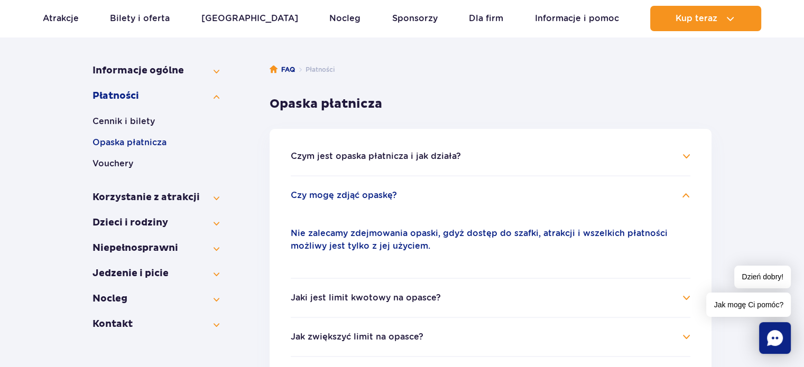
click at [385, 303] on h4 "Jaki jest limit kwotowy na opasce?" at bounding box center [490, 298] width 399 height 13
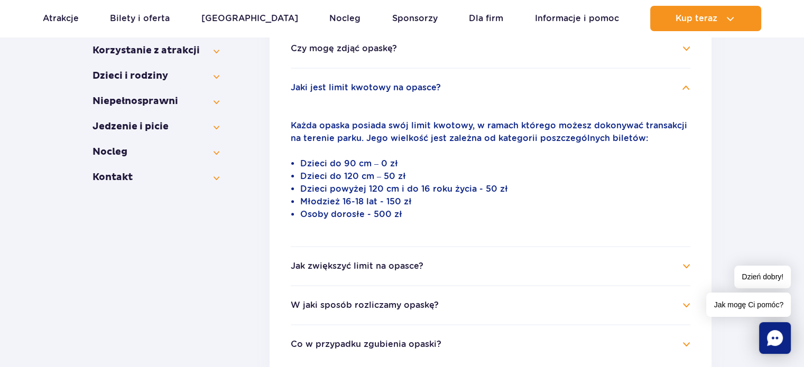
scroll to position [317, 0]
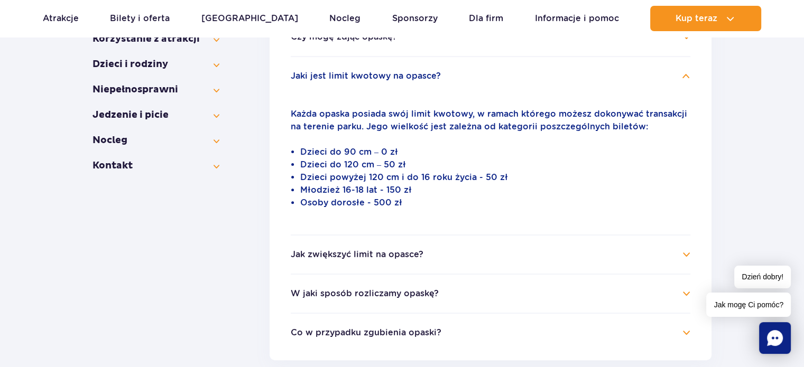
click at [401, 291] on button "W jaki sposób rozliczamy opaskę?" at bounding box center [365, 294] width 148 height 10
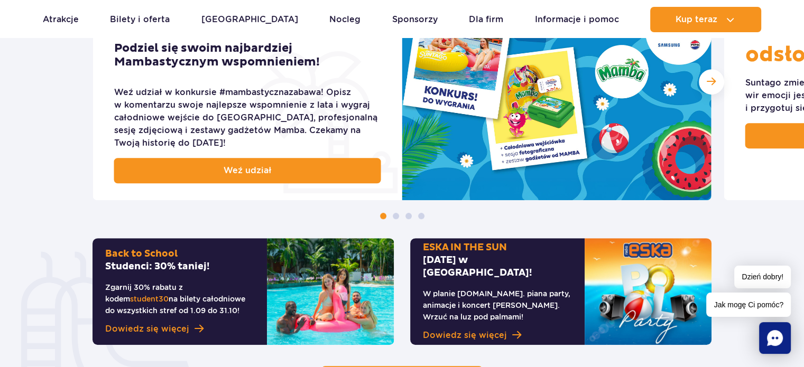
scroll to position [475, 0]
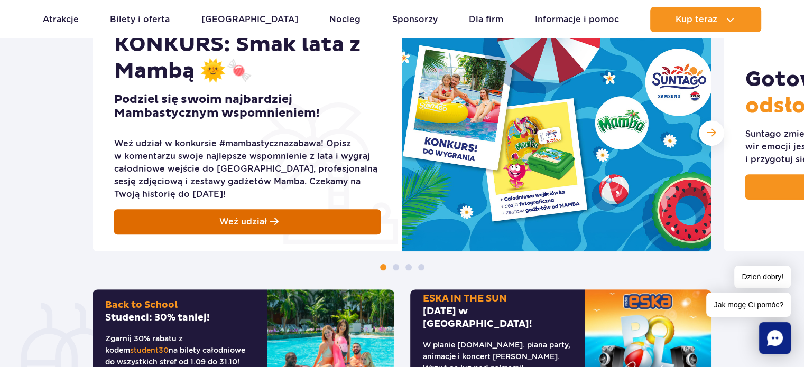
click at [270, 218] on span at bounding box center [274, 222] width 8 height 12
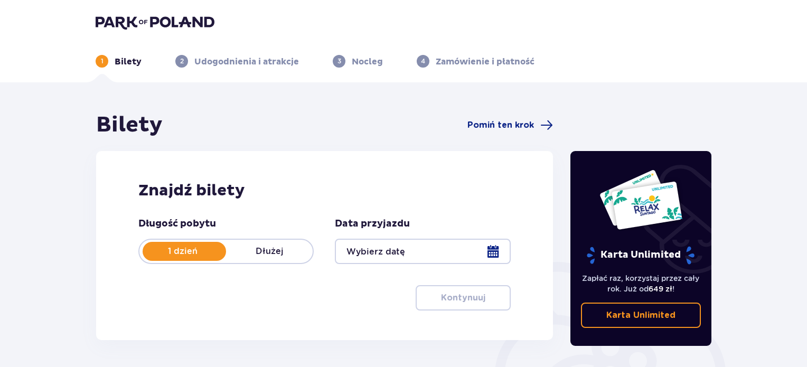
click at [495, 250] on div at bounding box center [422, 251] width 175 height 25
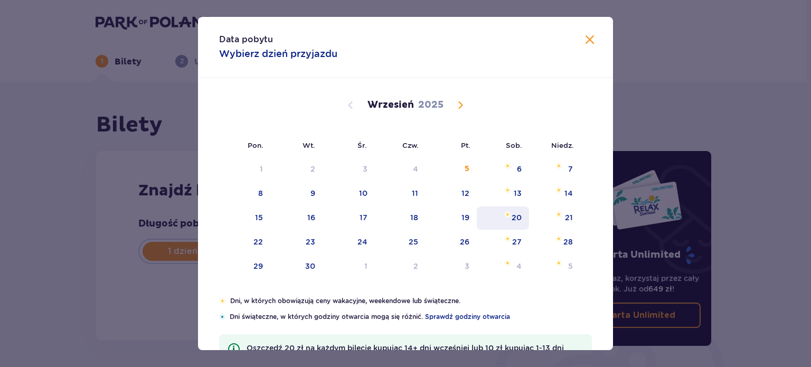
click at [518, 218] on div "20" at bounding box center [517, 217] width 10 height 11
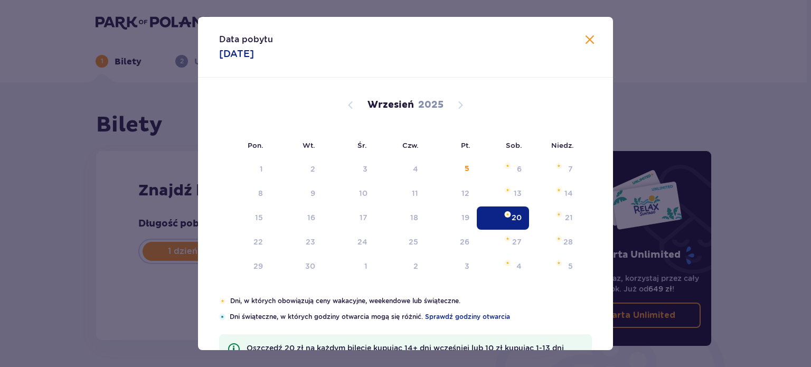
type input "20.09.25"
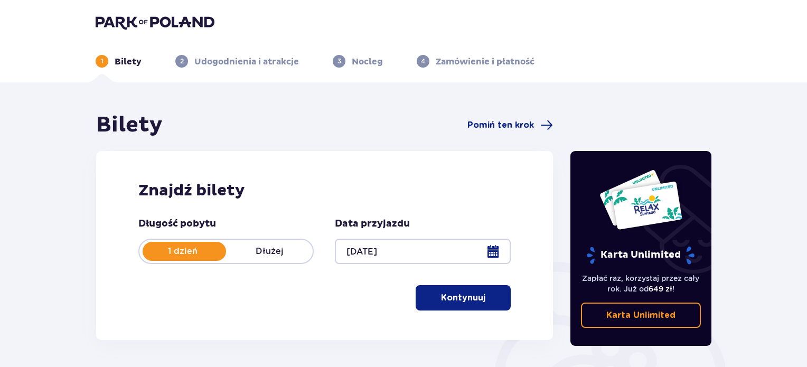
click at [484, 301] on span "button" at bounding box center [487, 298] width 13 height 13
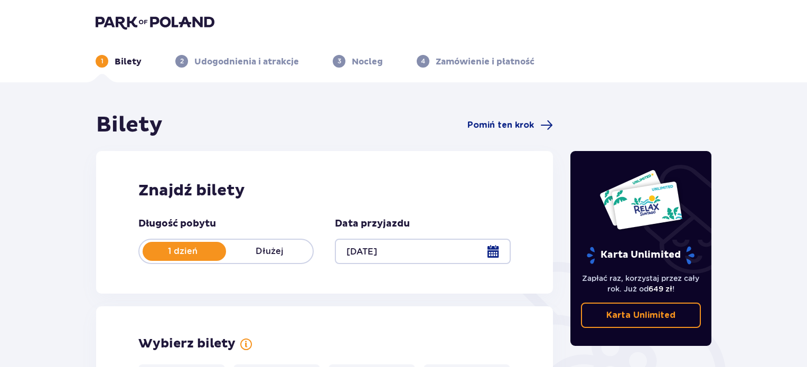
scroll to position [294, 0]
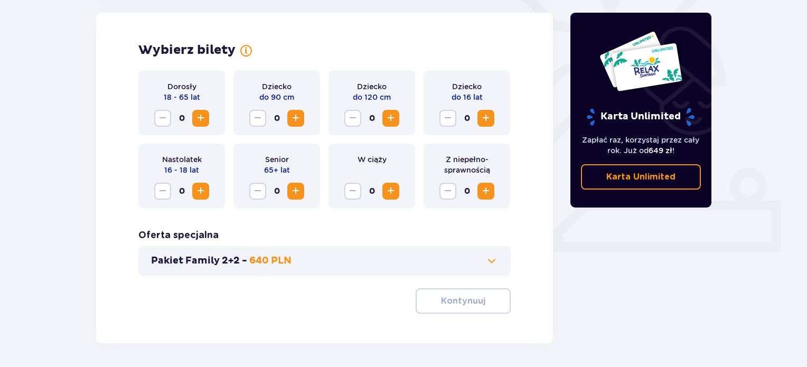
click at [203, 118] on span "Increase" at bounding box center [200, 118] width 13 height 13
click at [296, 119] on span "Increase" at bounding box center [295, 118] width 13 height 13
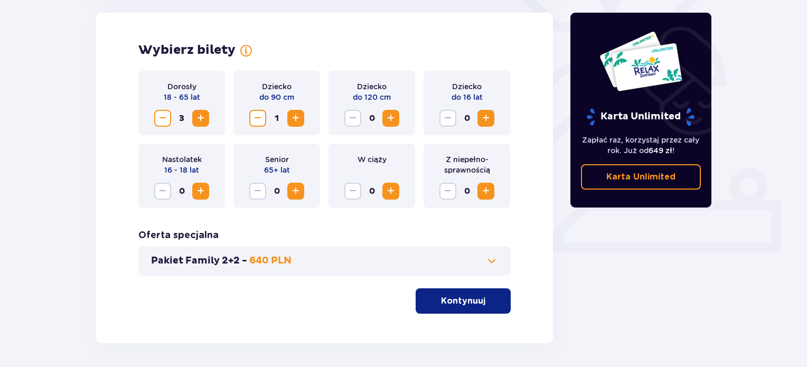
click at [392, 122] on span "Increase" at bounding box center [391, 118] width 13 height 13
click at [446, 300] on p "Kontynuuj" at bounding box center [463, 301] width 44 height 12
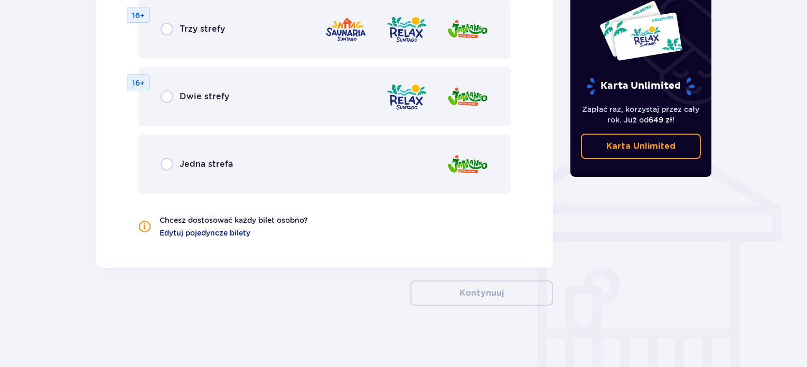
scroll to position [739, 0]
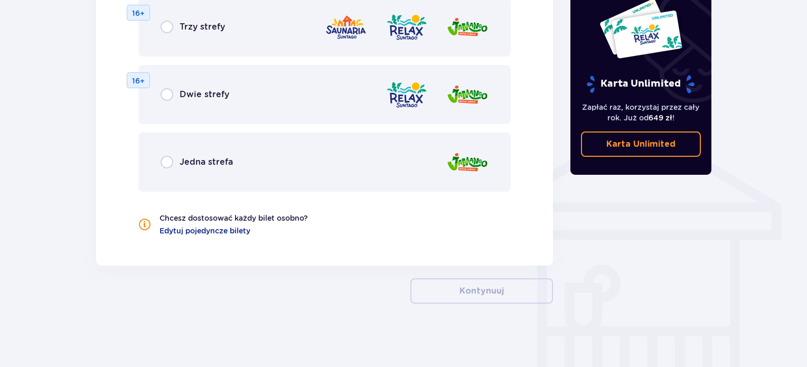
click at [220, 163] on p "Jedna strefa" at bounding box center [206, 162] width 53 height 12
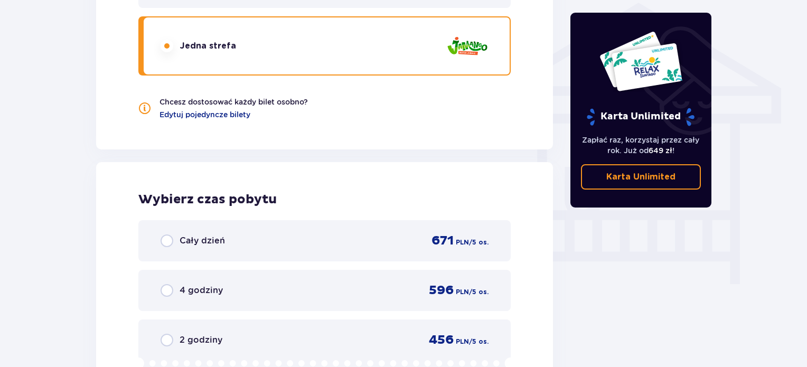
scroll to position [834, 0]
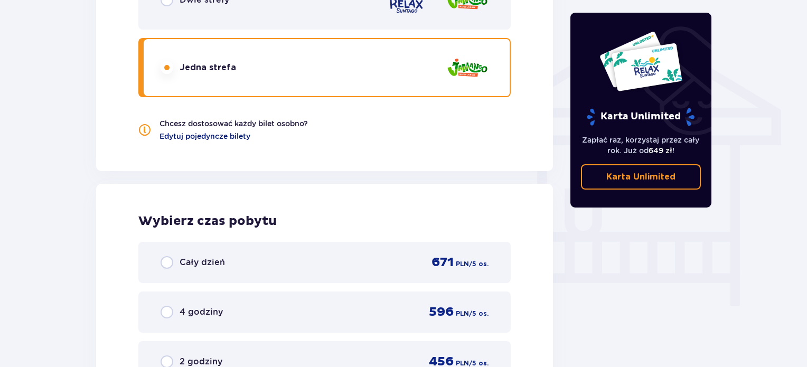
click at [211, 134] on span "Edytuj pojedyncze bilety" at bounding box center [205, 136] width 91 height 11
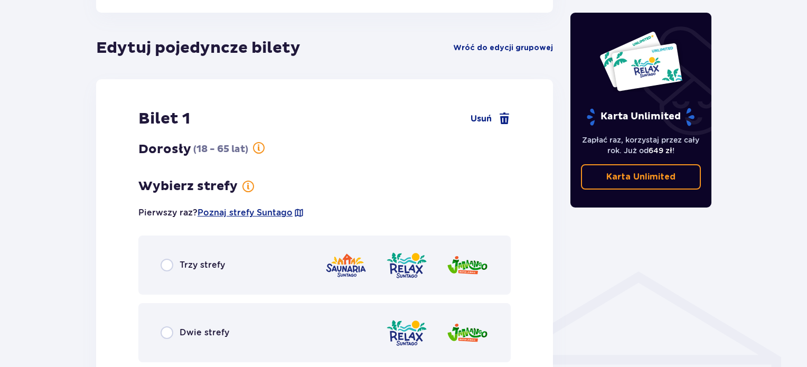
scroll to position [639, 0]
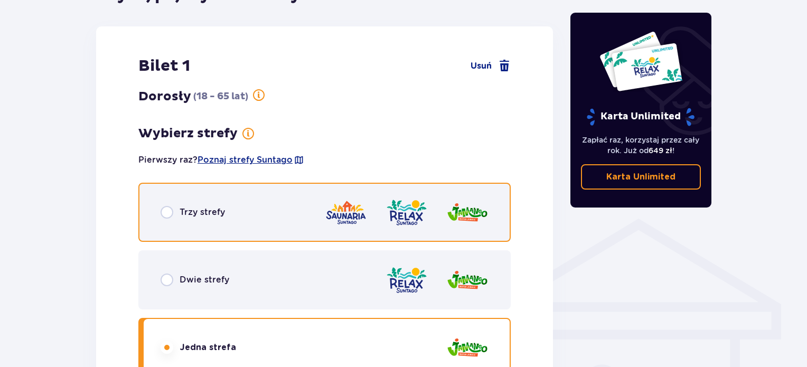
click at [169, 209] on input "radio" at bounding box center [167, 212] width 13 height 13
radio input "true"
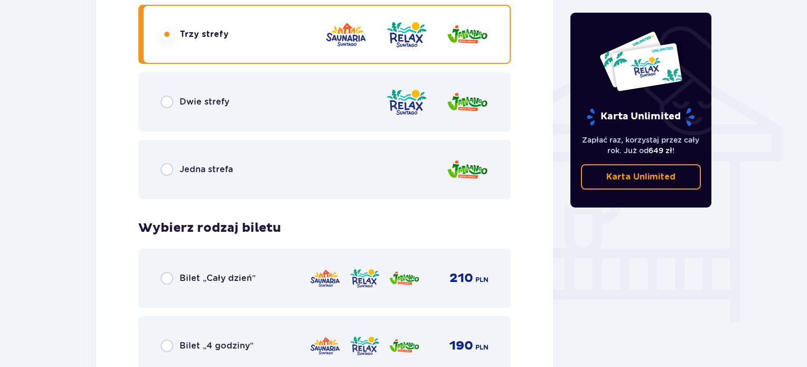
scroll to position [866, 0]
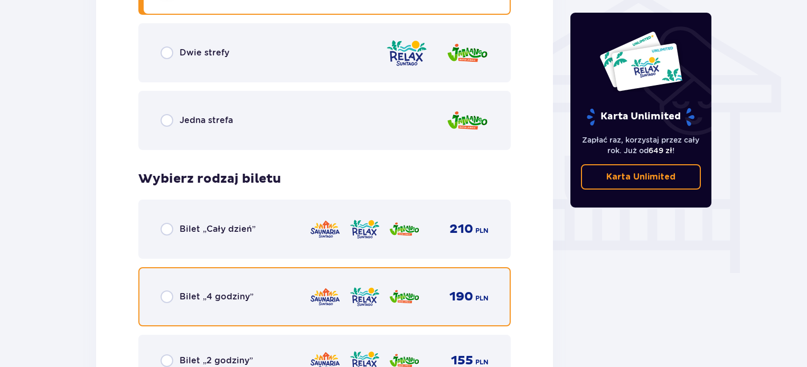
click at [169, 298] on input "radio" at bounding box center [167, 297] width 13 height 13
radio input "true"
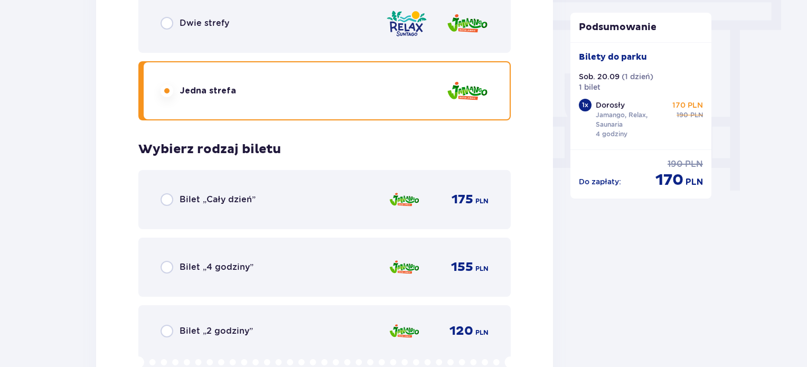
scroll to position [1023, 0]
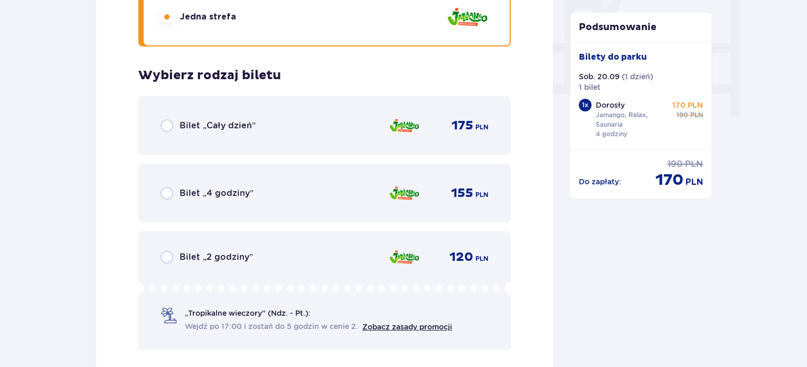
click at [221, 197] on p "Bilet „4 godziny”" at bounding box center [217, 194] width 74 height 12
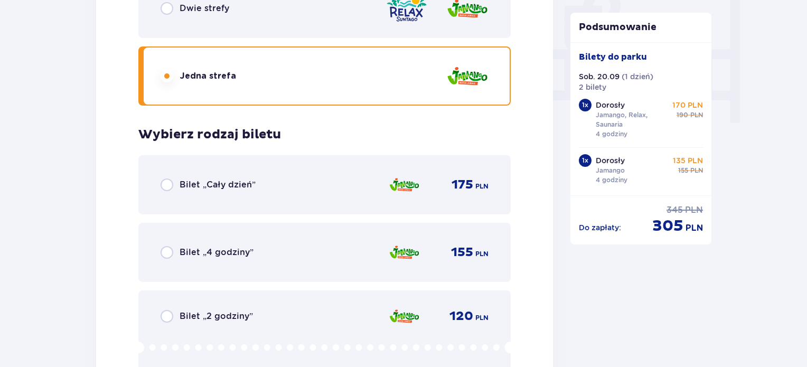
scroll to position [1022, 0]
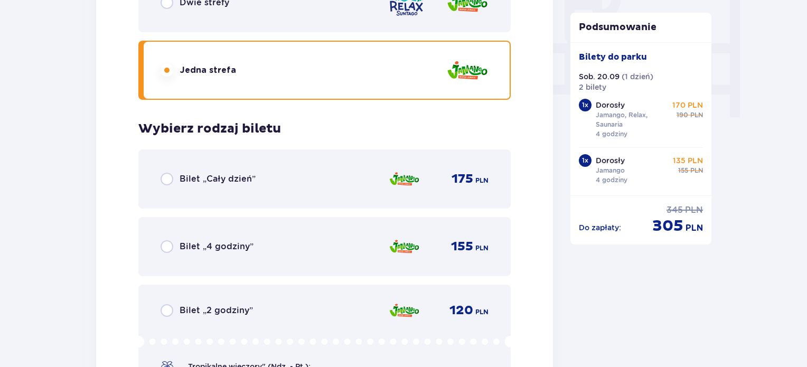
click at [254, 247] on div "Bilet „4 godziny” 155 PLN" at bounding box center [325, 247] width 328 height 22
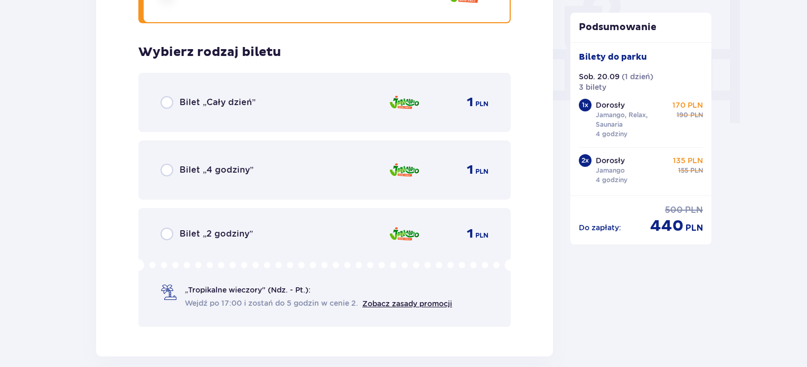
scroll to position [1022, 0]
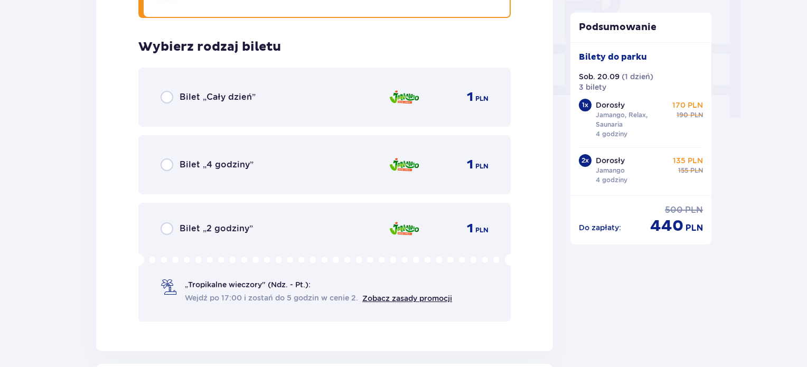
click at [223, 160] on p "Bilet „4 godziny”" at bounding box center [217, 165] width 74 height 12
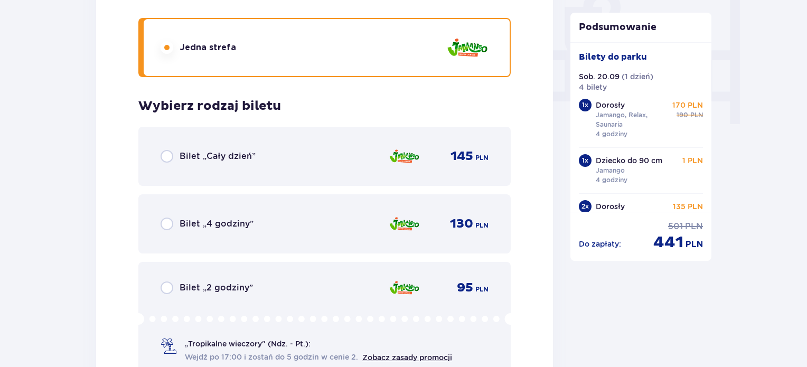
scroll to position [1021, 0]
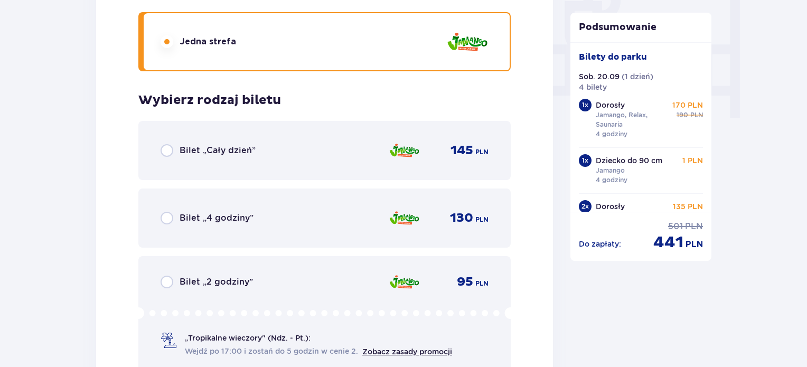
click at [245, 207] on div "Bilet „4 godziny” 130 PLN" at bounding box center [325, 218] width 328 height 22
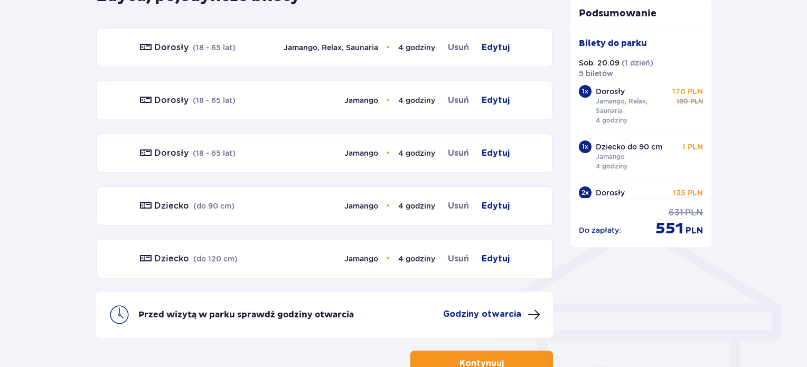
scroll to position [708, 0]
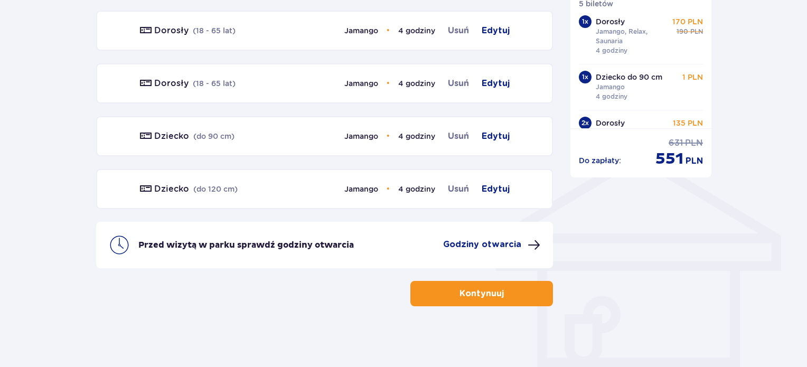
click at [497, 298] on button "Kontynuuj" at bounding box center [481, 293] width 143 height 25
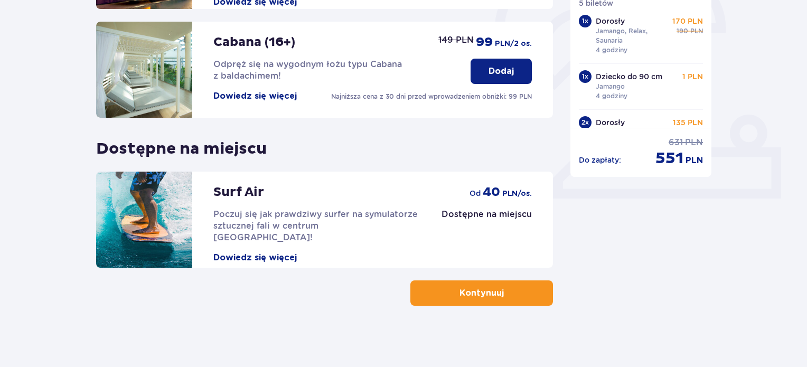
scroll to position [349, 0]
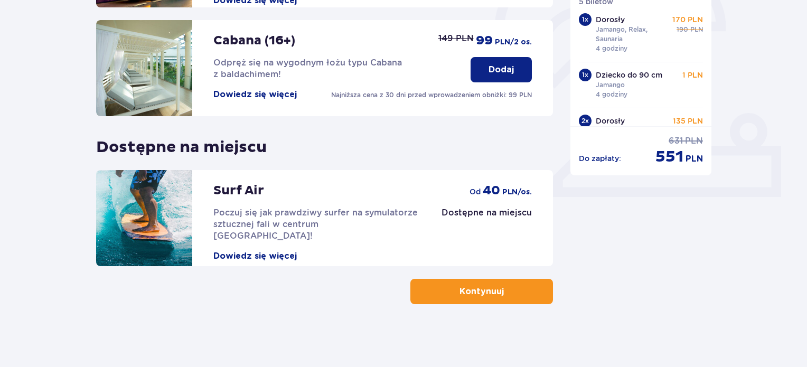
click at [501, 293] on span "button" at bounding box center [506, 291] width 13 height 13
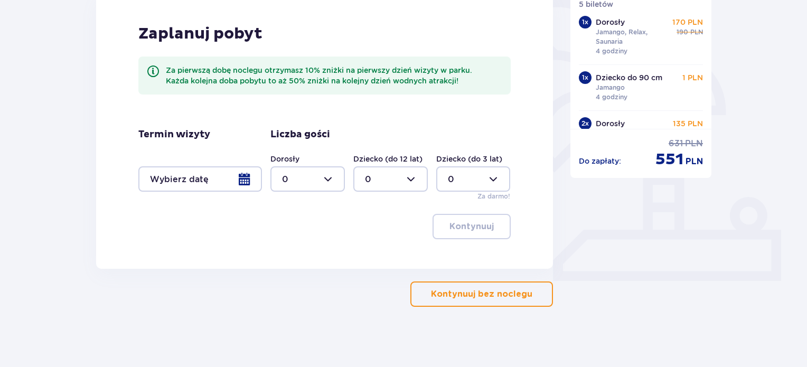
scroll to position [268, 0]
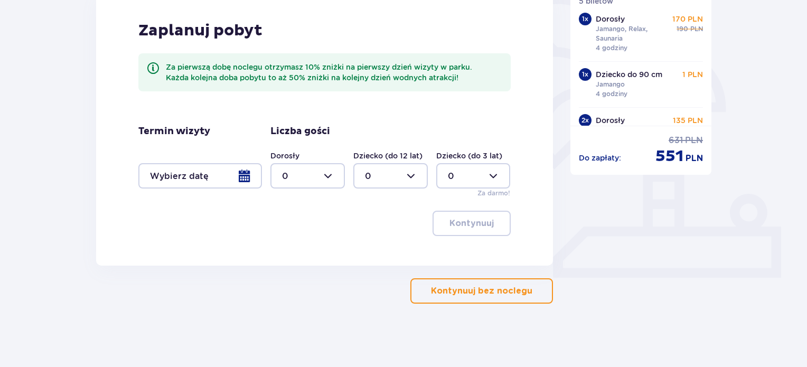
click at [494, 293] on p "Kontynuuj bez noclegu" at bounding box center [481, 291] width 101 height 12
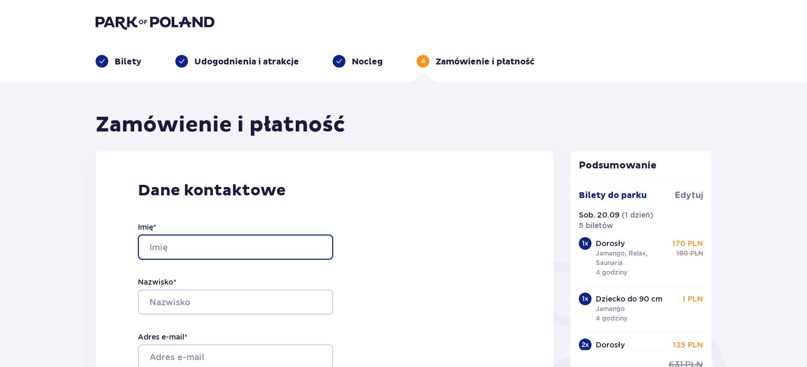
click at [214, 242] on input "Imię *" at bounding box center [235, 247] width 195 height 25
type input "Karolina"
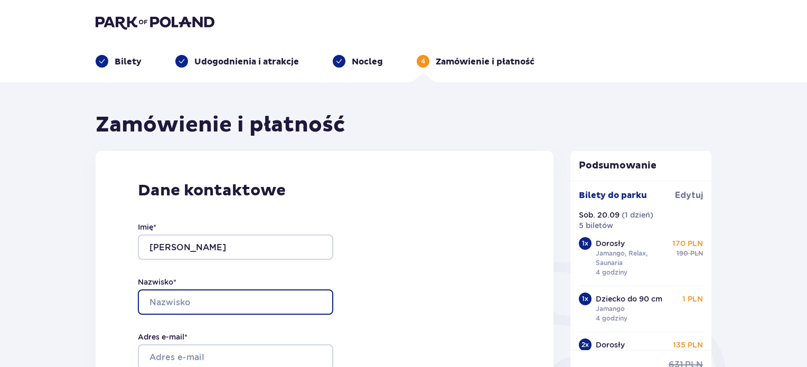
click at [208, 304] on input "Nazwisko *" at bounding box center [235, 301] width 195 height 25
type input "Czerkawska"
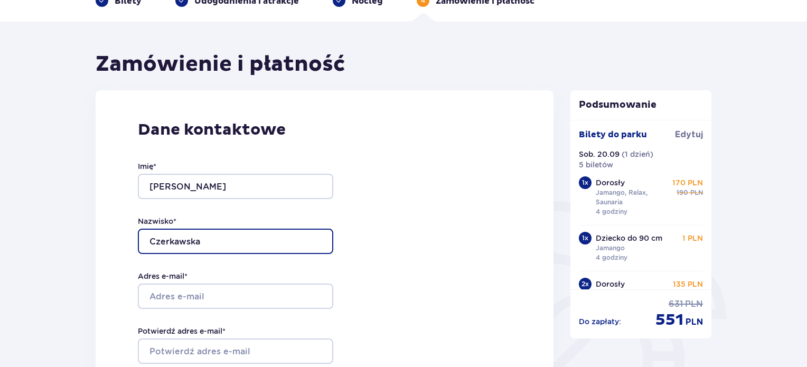
scroll to position [106, 0]
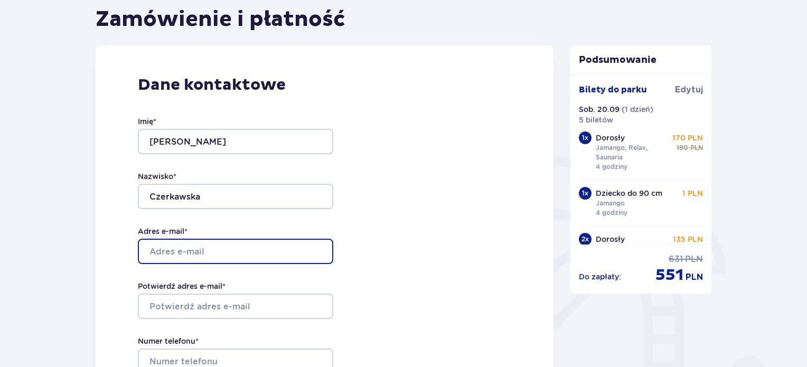
click at [218, 255] on input "Adres e-mail *" at bounding box center [235, 251] width 195 height 25
type input "[EMAIL_ADDRESS][DOMAIN_NAME]"
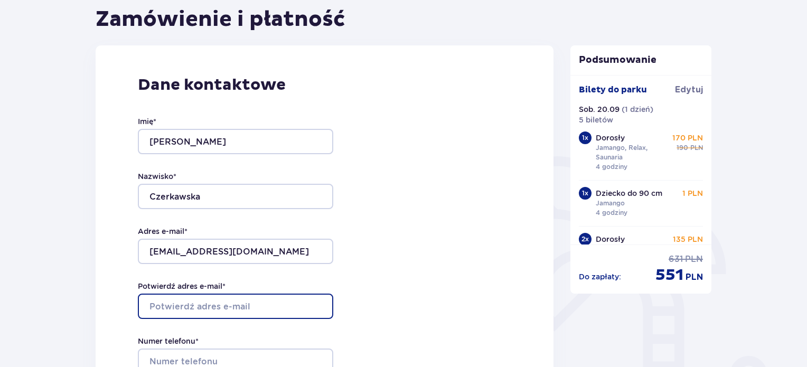
click at [251, 308] on input "Potwierdź adres e-mail *" at bounding box center [235, 306] width 195 height 25
type input "[EMAIL_ADDRESS][DOMAIN_NAME]"
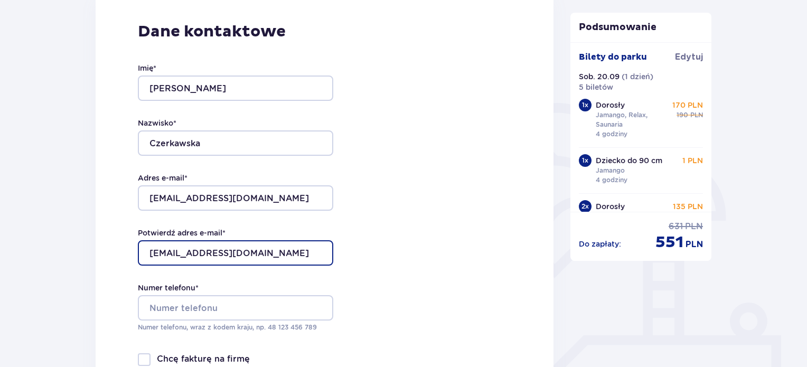
scroll to position [211, 0]
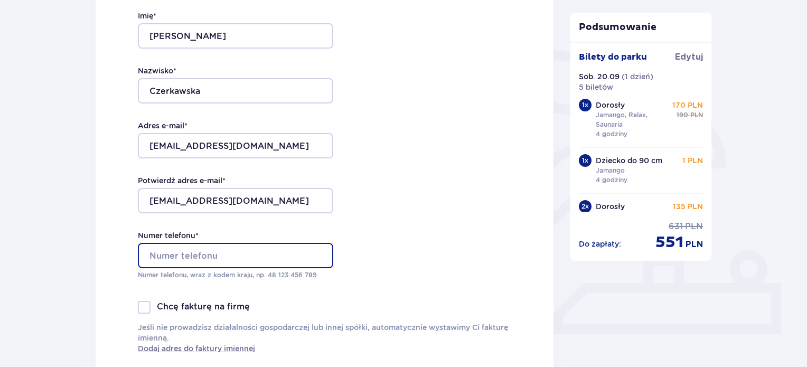
click at [222, 252] on input "Numer telefonu *" at bounding box center [235, 255] width 195 height 25
type input "+48517207997"
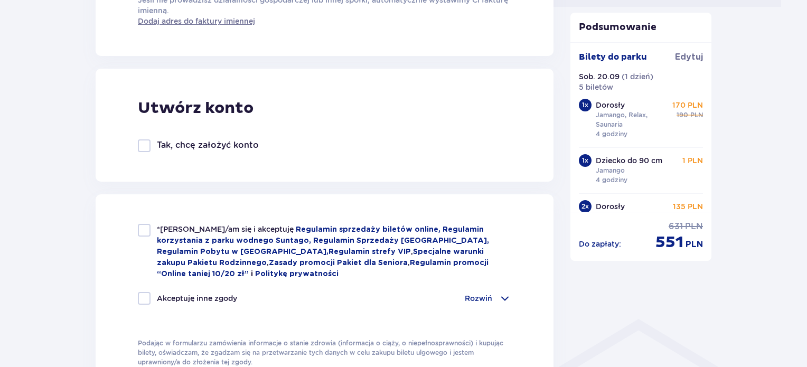
scroll to position [581, 0]
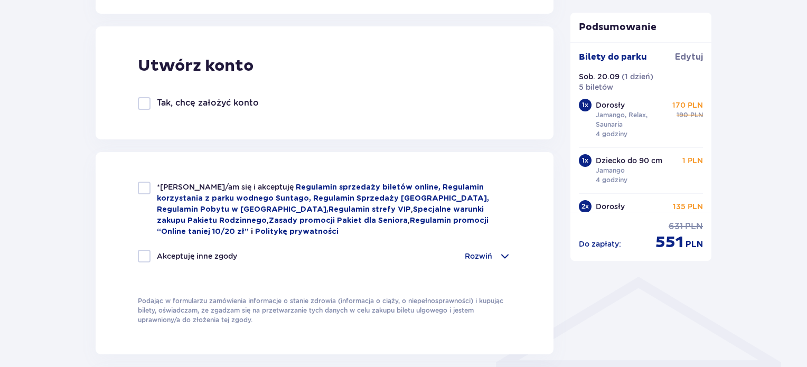
click at [142, 187] on div at bounding box center [144, 188] width 13 height 13
checkbox input "true"
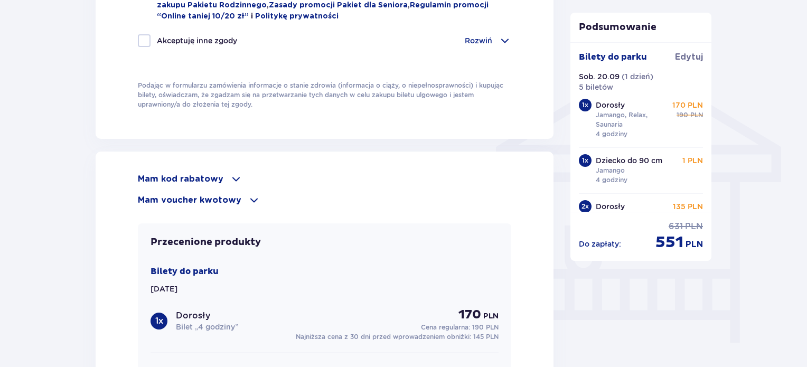
scroll to position [845, 0]
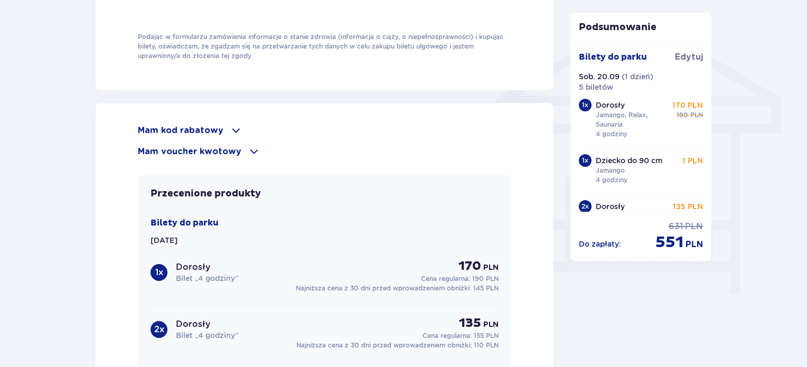
click at [223, 150] on p "Mam voucher kwotowy" at bounding box center [190, 152] width 104 height 12
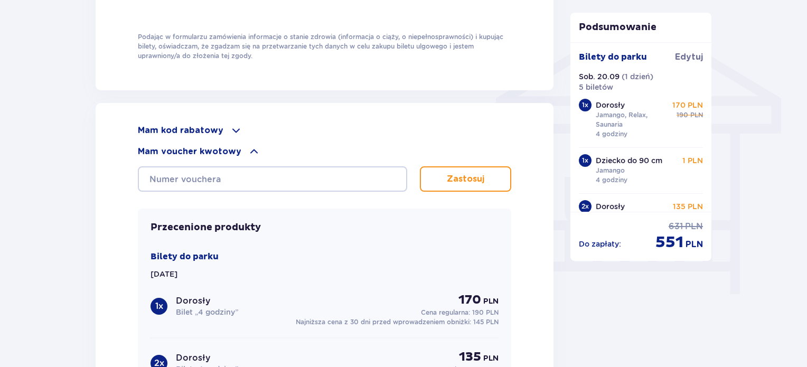
click at [241, 191] on div "Mam kod rabatowy Zastosuj Mam voucher kwotowy Zastosuj Przecenione produkty Bil…" at bounding box center [324, 345] width 373 height 443
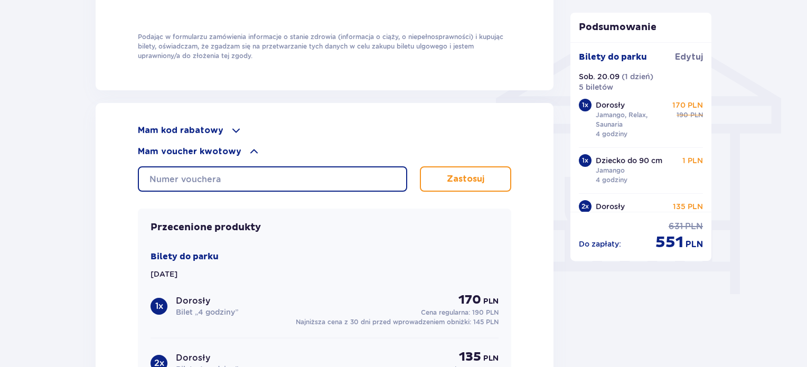
click at [237, 182] on input "text" at bounding box center [272, 178] width 269 height 25
type input "0690004064215579"
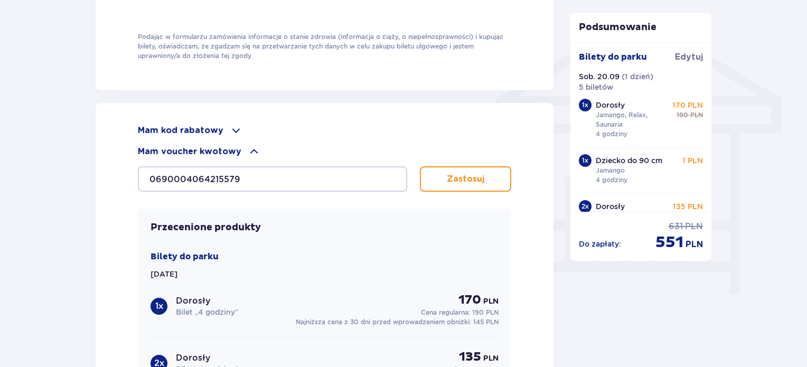
click at [459, 176] on p "Zastosuj" at bounding box center [466, 179] width 38 height 12
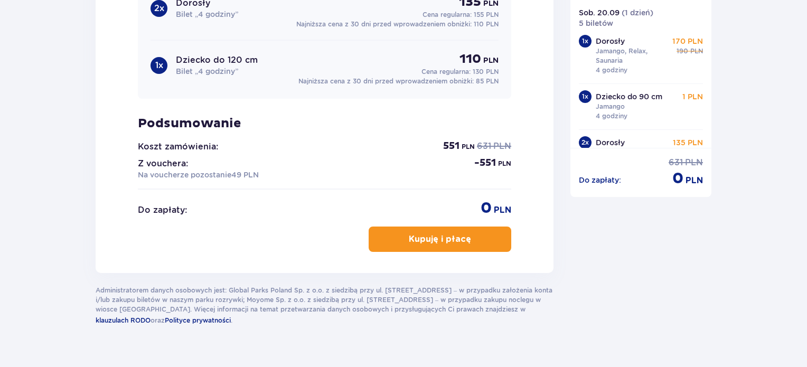
scroll to position [1184, 0]
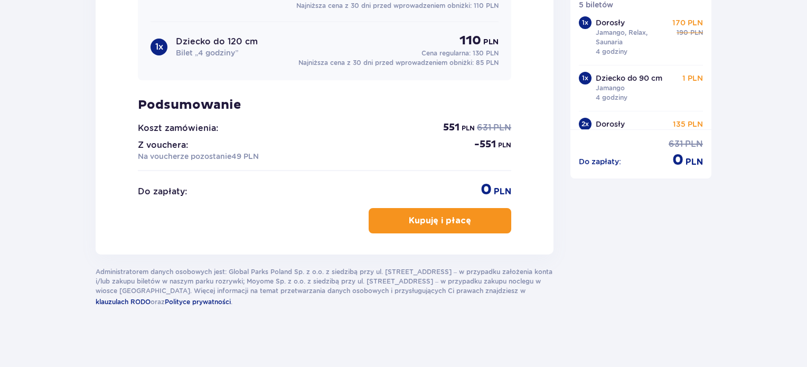
click at [450, 220] on p "Kupuję i płacę" at bounding box center [440, 221] width 62 height 12
